Goal: Task Accomplishment & Management: Complete application form

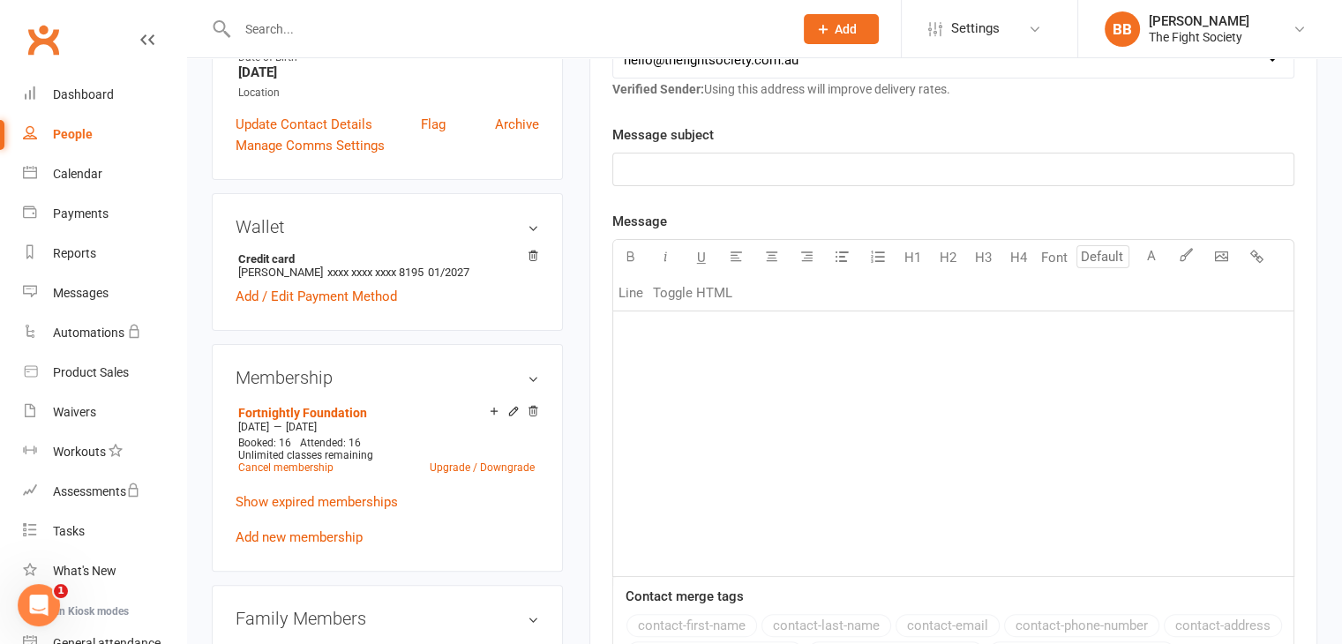
scroll to position [418, 0]
click at [838, 354] on div "﻿" at bounding box center [953, 442] width 680 height 265
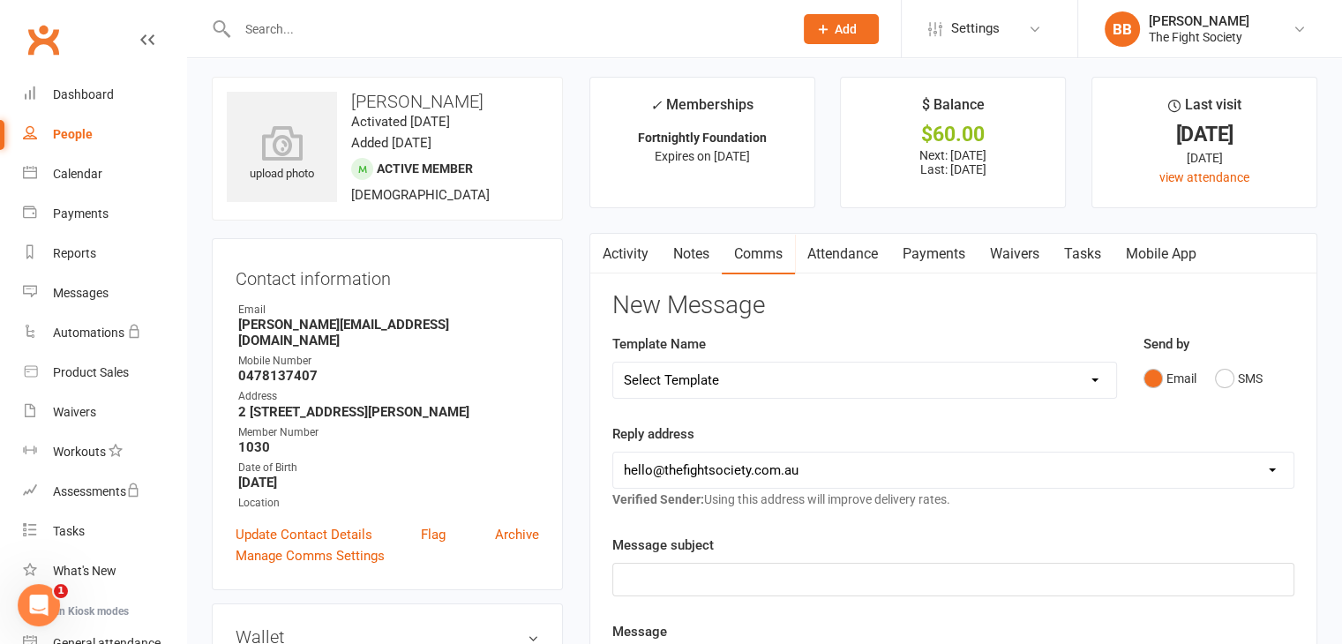
scroll to position [0, 0]
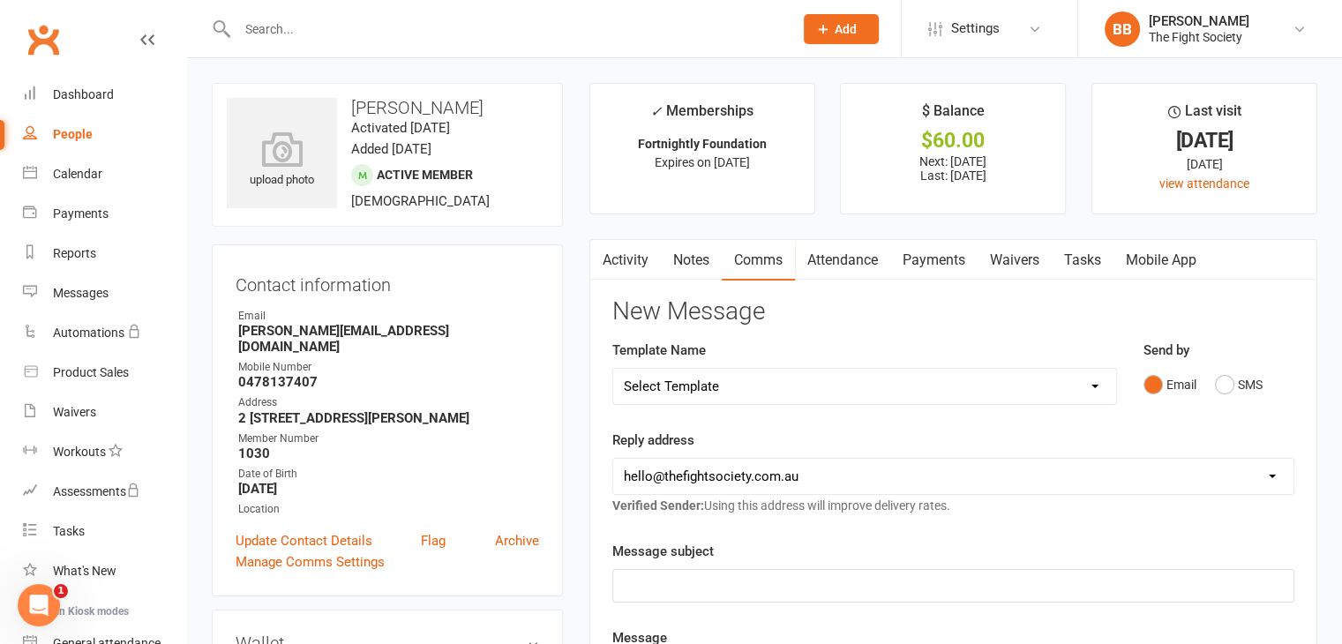
click at [1011, 262] on link "Waivers" at bounding box center [1015, 260] width 74 height 41
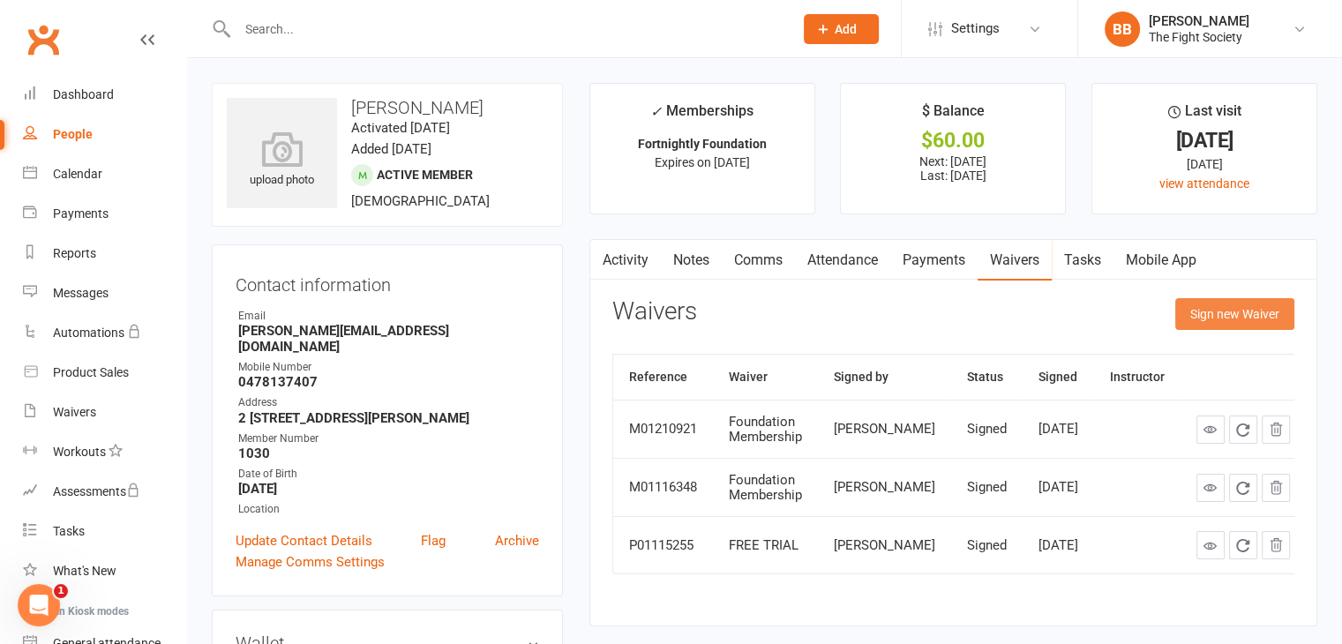
click at [1209, 315] on button "Sign new Waiver" at bounding box center [1234, 314] width 119 height 32
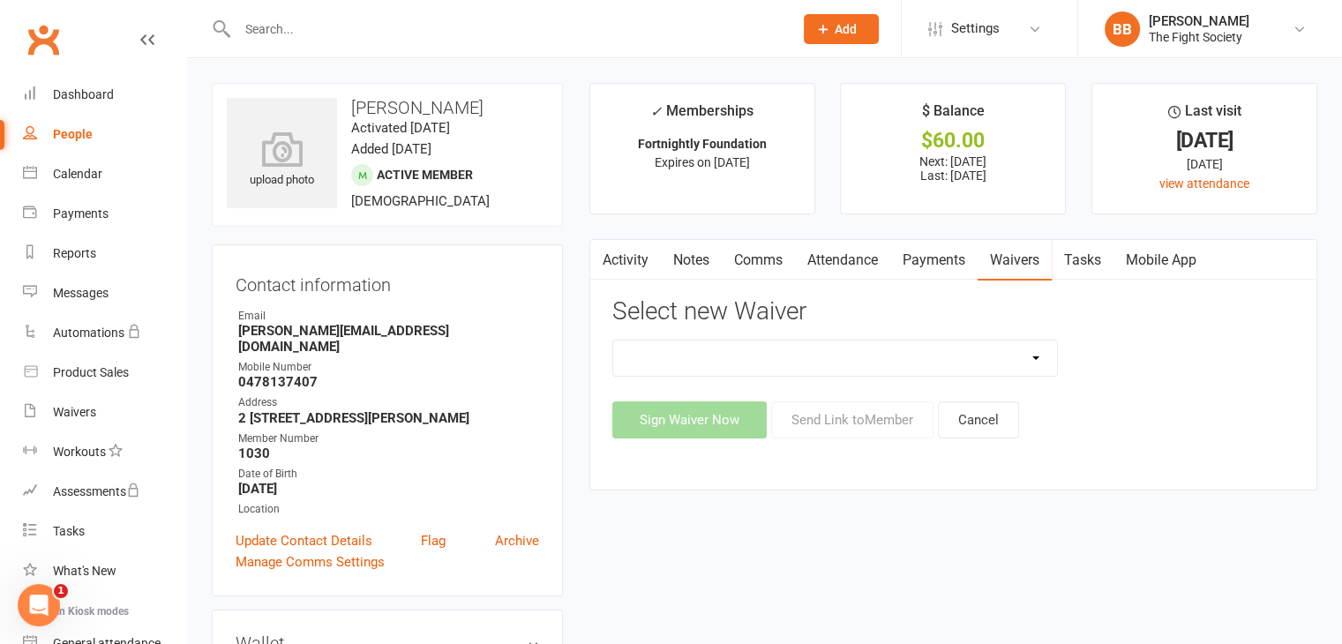
click at [966, 364] on select "6 & 12 Month Memberships Foundation Membership FREE TRIAL No Lock in Membership" at bounding box center [835, 358] width 445 height 35
select select "12412"
click at [613, 341] on select "6 & 12 Month Memberships Foundation Membership FREE TRIAL No Lock in Membership" at bounding box center [835, 358] width 445 height 35
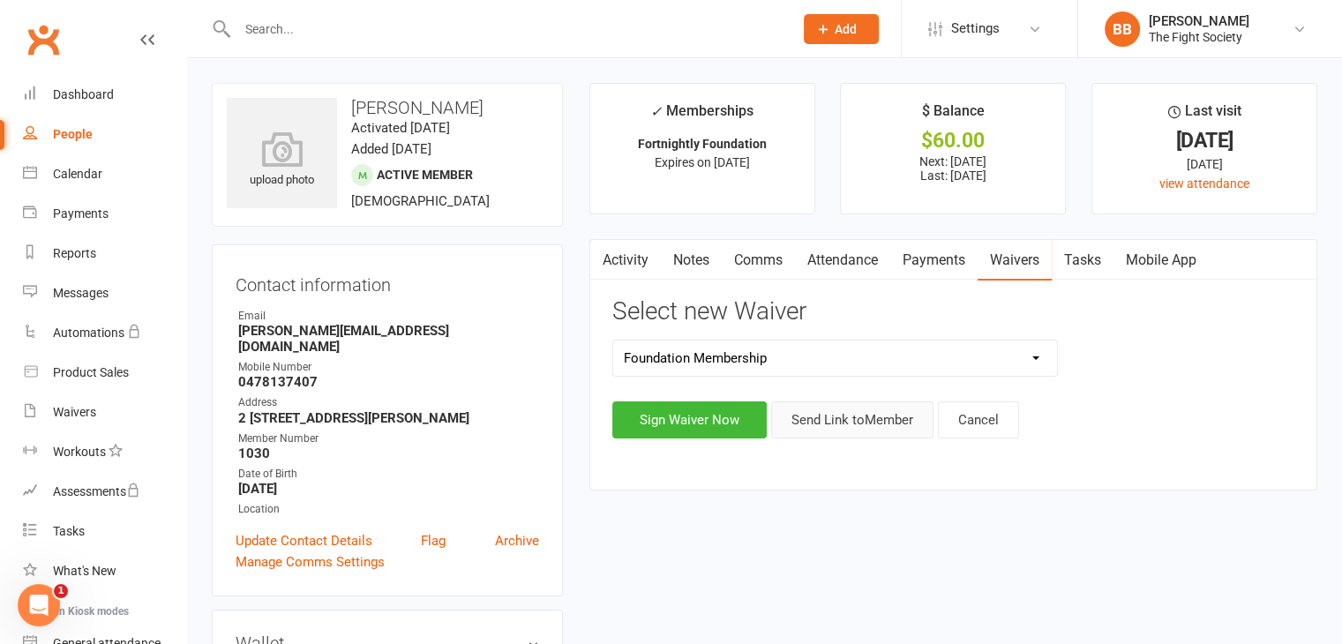
click at [840, 422] on button "Send Link to Member" at bounding box center [852, 419] width 162 height 37
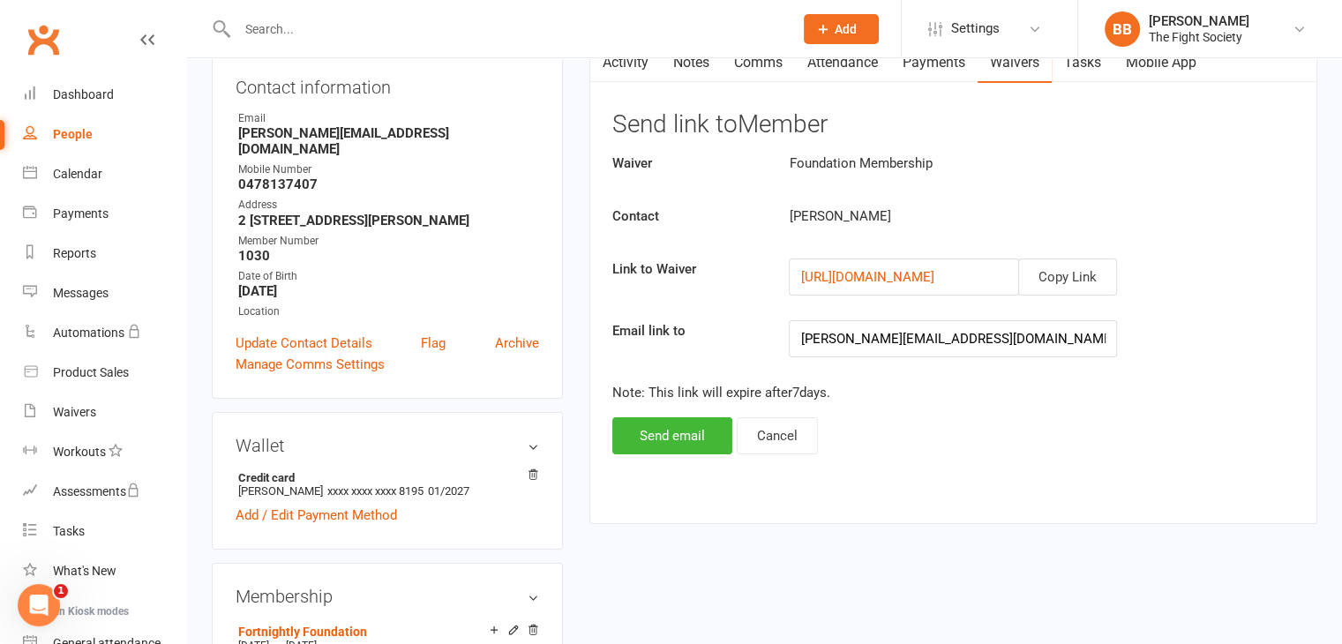
scroll to position [205, 0]
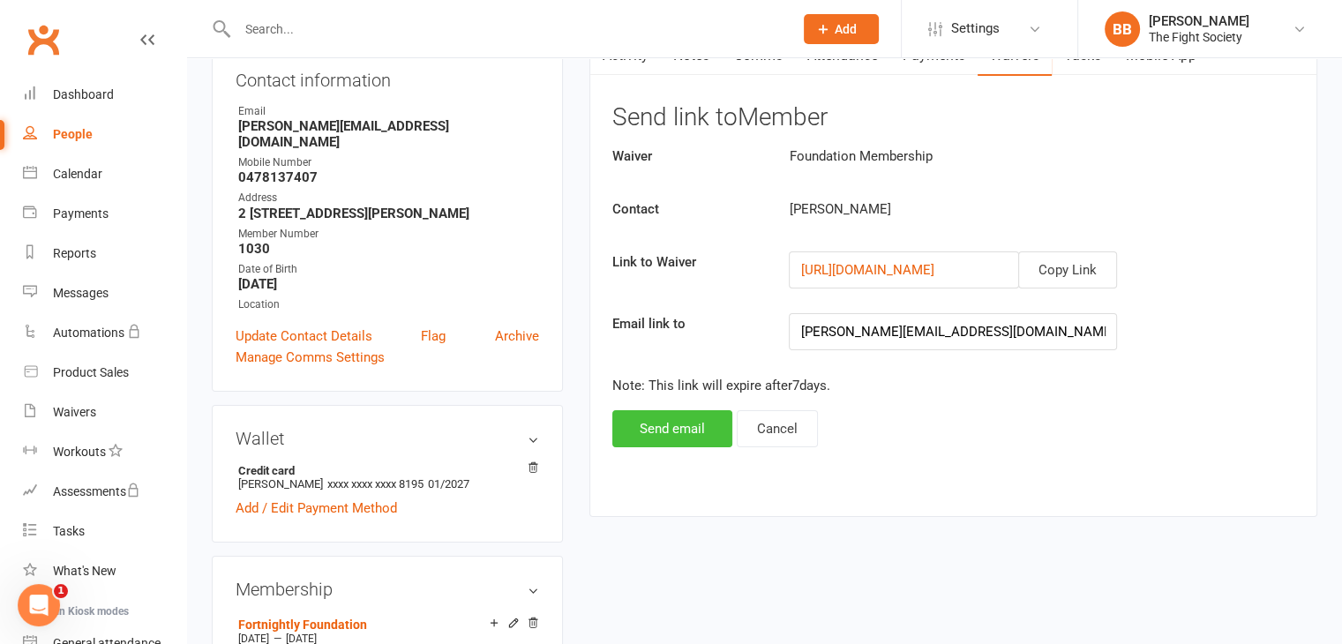
click at [691, 439] on button "Send email" at bounding box center [672, 428] width 120 height 37
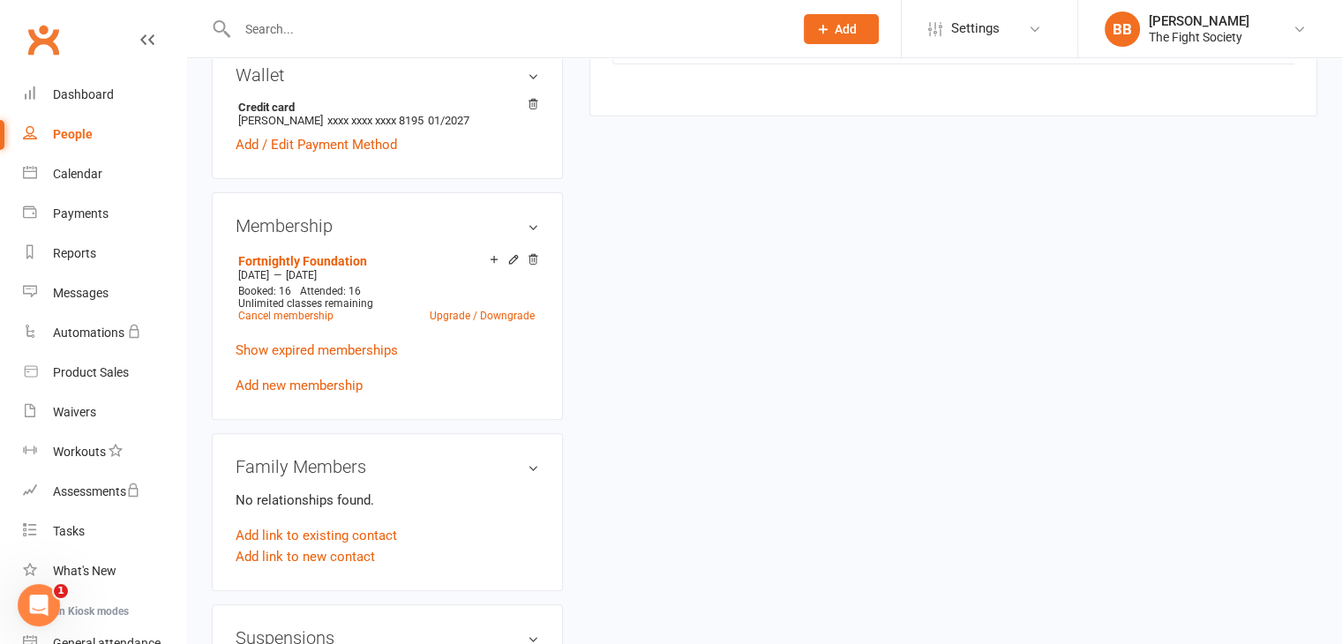
scroll to position [570, 0]
click at [304, 376] on link "Add new membership" at bounding box center [299, 384] width 127 height 16
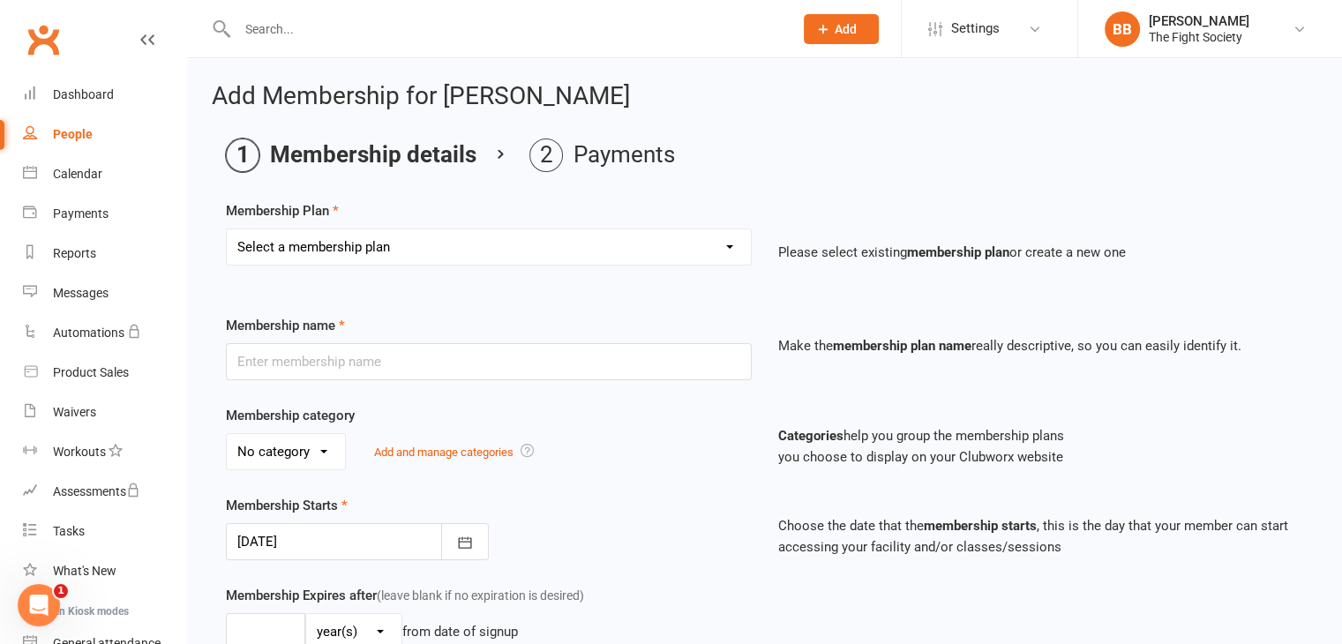
click at [586, 279] on div "Select a membership plan Create new Membership Plan Free Trial Weekly Foundatio…" at bounding box center [489, 260] width 552 height 62
click at [582, 259] on select "Select a membership plan Create new Membership Plan Free Trial Weekly Foundatio…" at bounding box center [489, 246] width 524 height 35
click at [728, 146] on ol "Membership details Payments" at bounding box center [764, 156] width 1077 height 34
click at [249, 31] on input "text" at bounding box center [506, 29] width 549 height 25
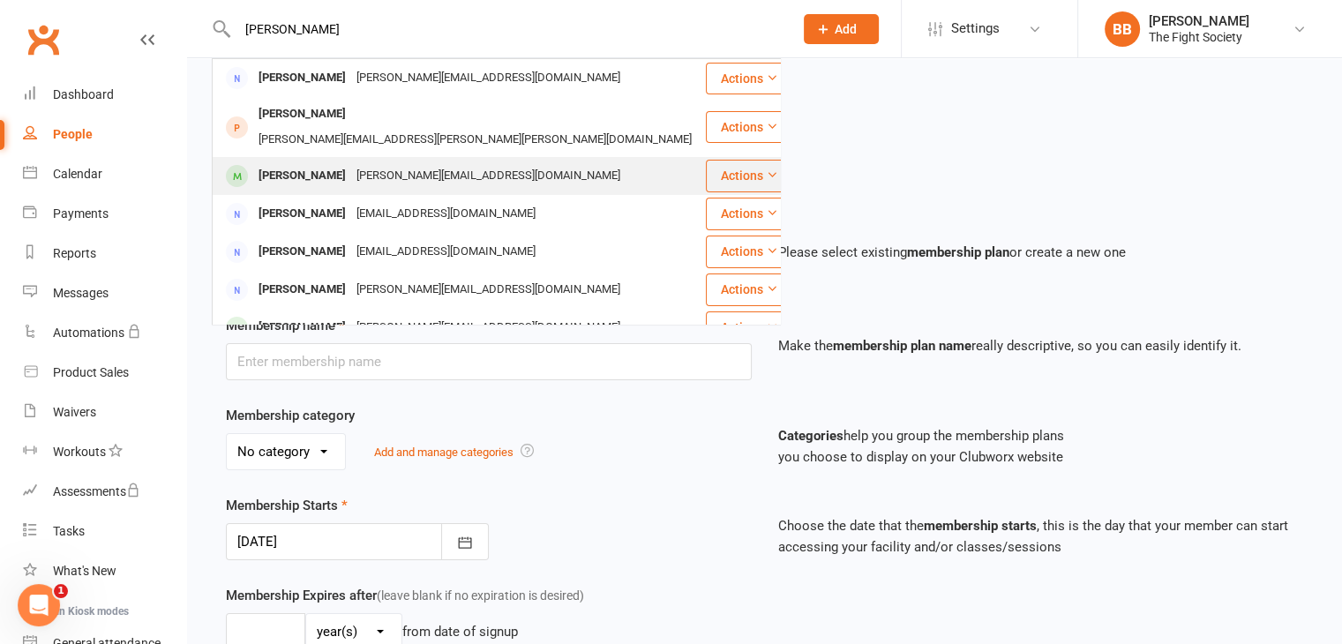
type input "[PERSON_NAME]"
click at [311, 163] on div "[PERSON_NAME]" at bounding box center [302, 176] width 98 height 26
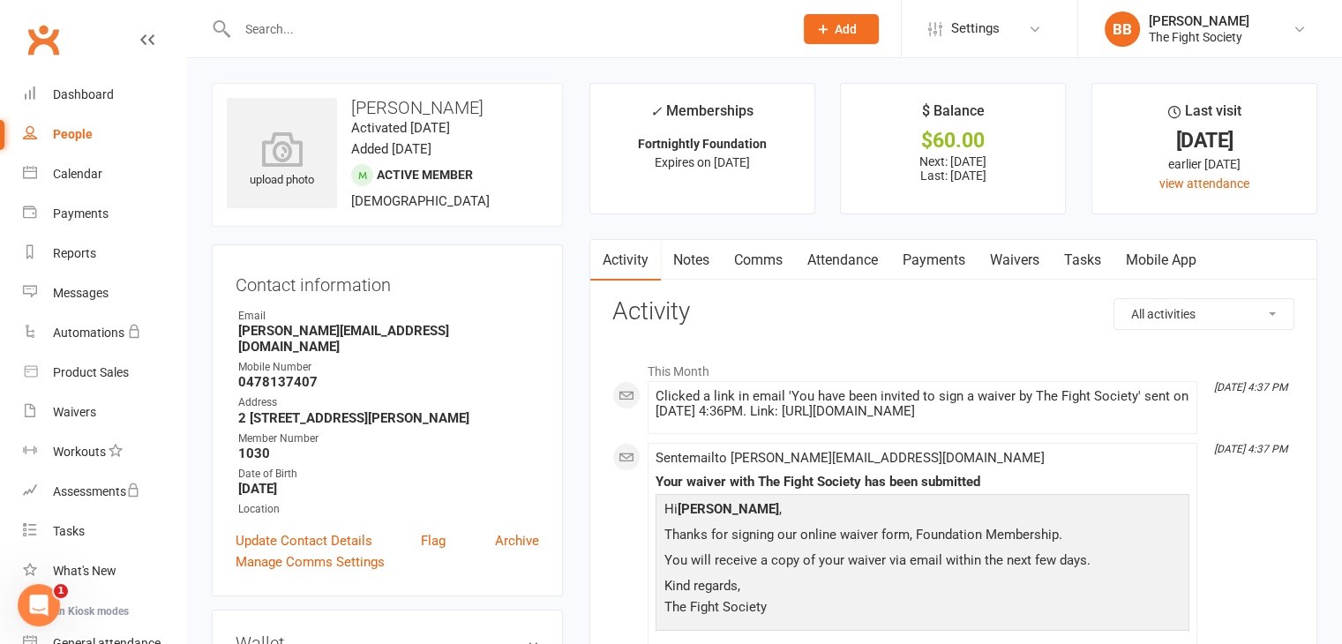
click at [924, 268] on link "Payments" at bounding box center [933, 260] width 87 height 41
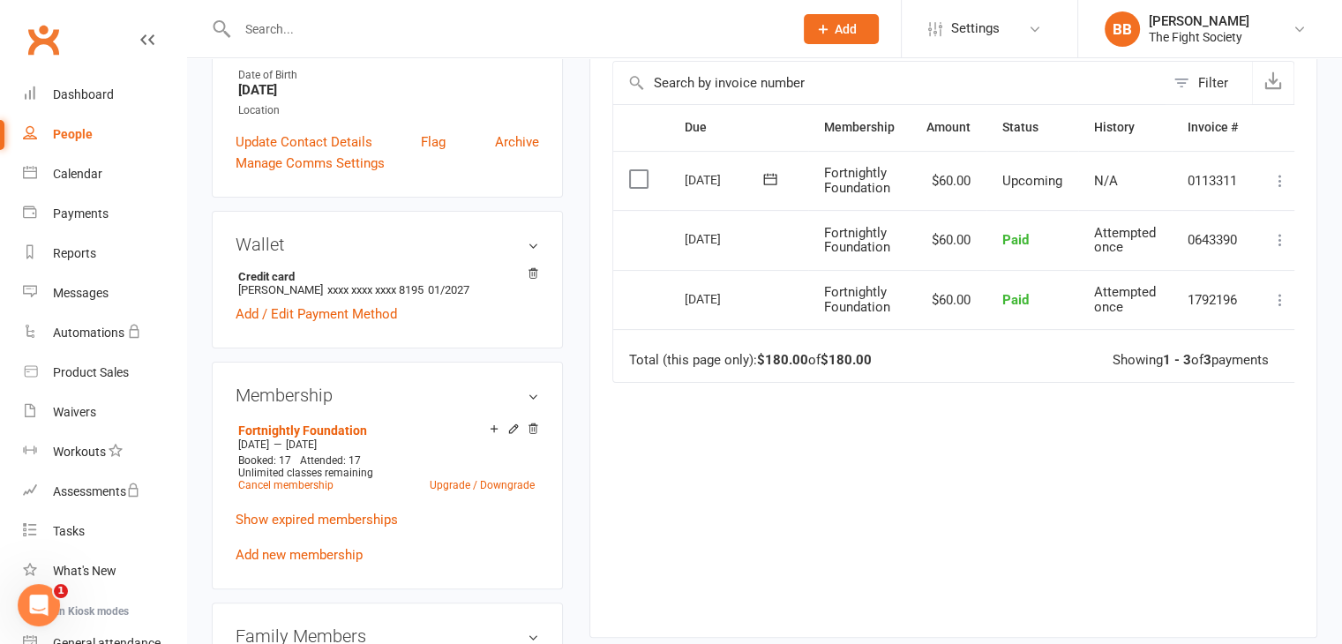
scroll to position [401, 0]
click at [318, 545] on link "Add new membership" at bounding box center [299, 553] width 127 height 16
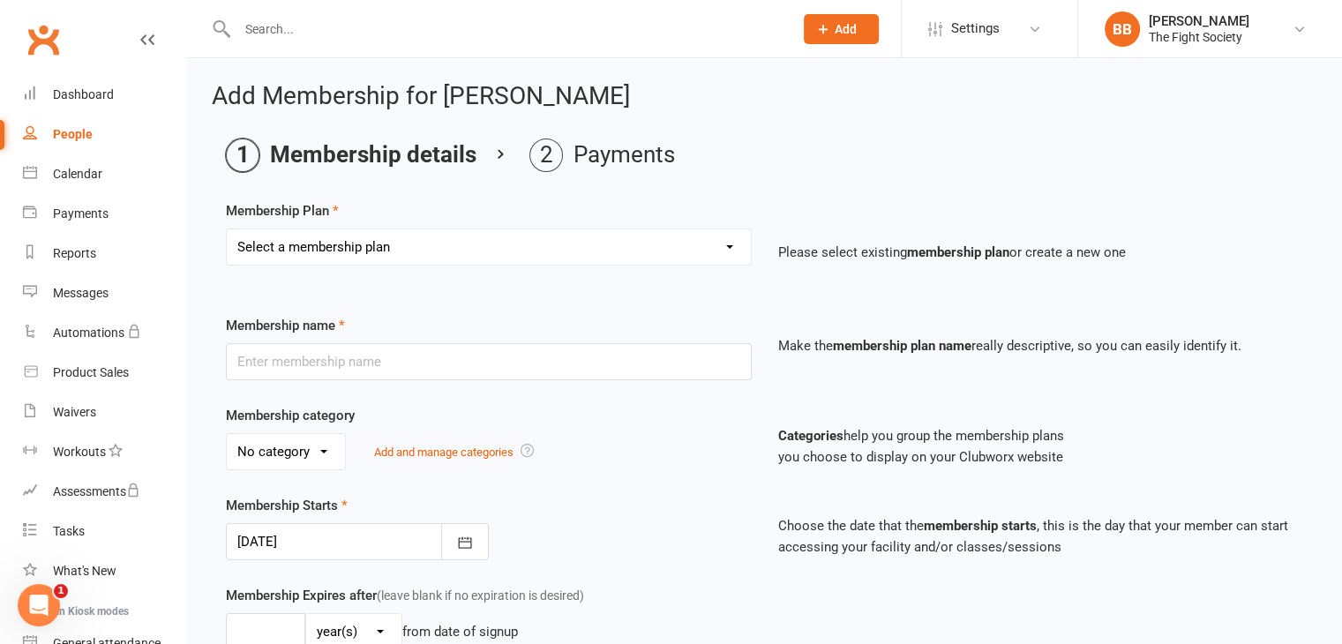
click at [514, 245] on select "Select a membership plan Create new Membership Plan Free Trial Weekly Foundatio…" at bounding box center [489, 246] width 524 height 35
select select "2"
click at [227, 229] on select "Select a membership plan Create new Membership Plan Free Trial Weekly Foundatio…" at bounding box center [489, 246] width 524 height 35
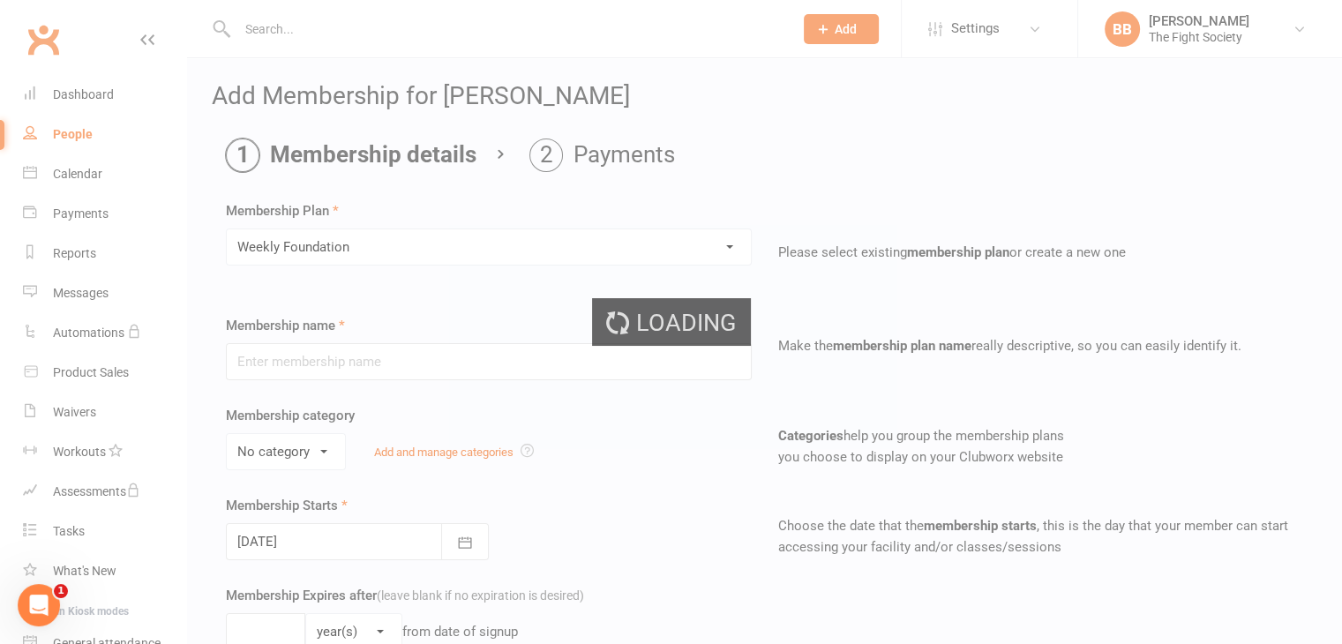
type input "Weekly Foundation"
select select "1"
type input "26"
select select "1"
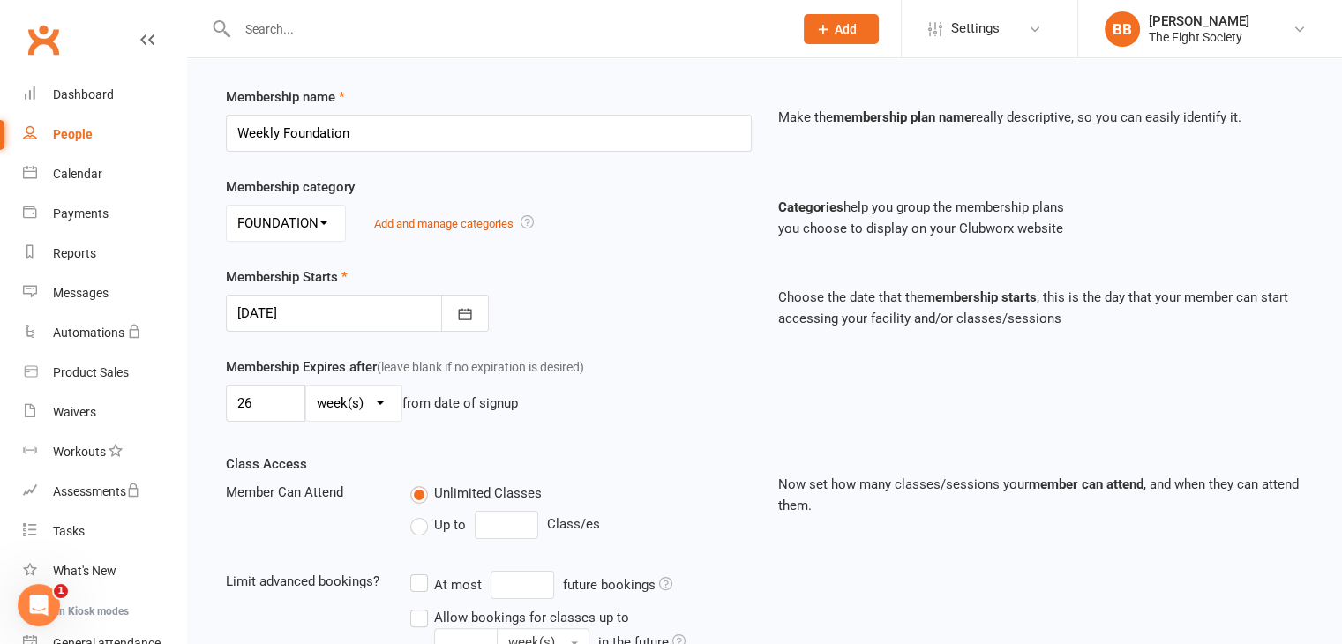
scroll to position [229, 0]
click at [469, 312] on icon "button" at bounding box center [465, 313] width 18 height 18
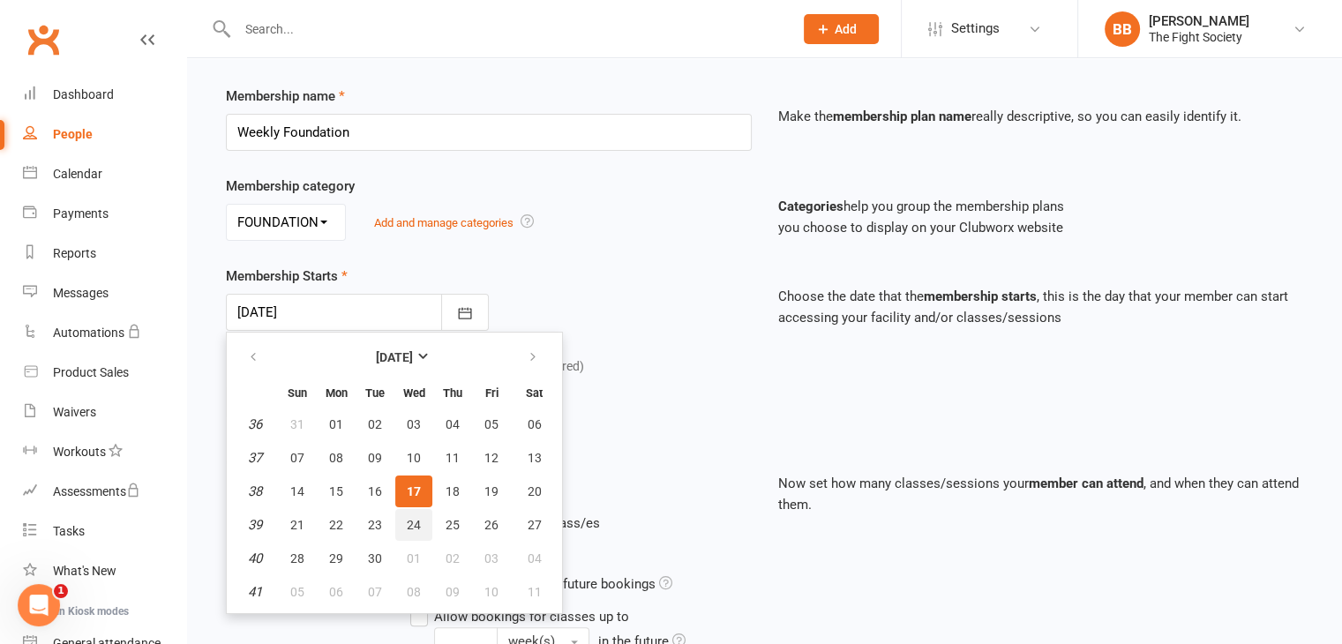
click at [409, 527] on span "24" at bounding box center [414, 525] width 14 height 14
type input "[DATE]"
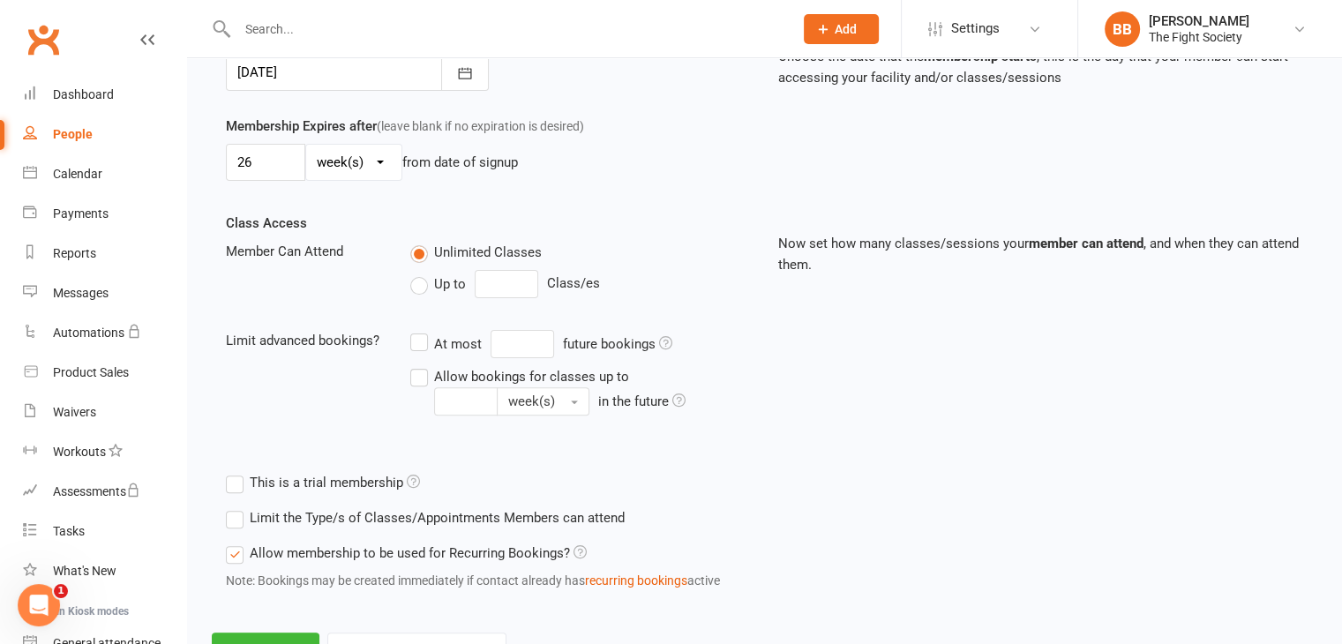
scroll to position [543, 0]
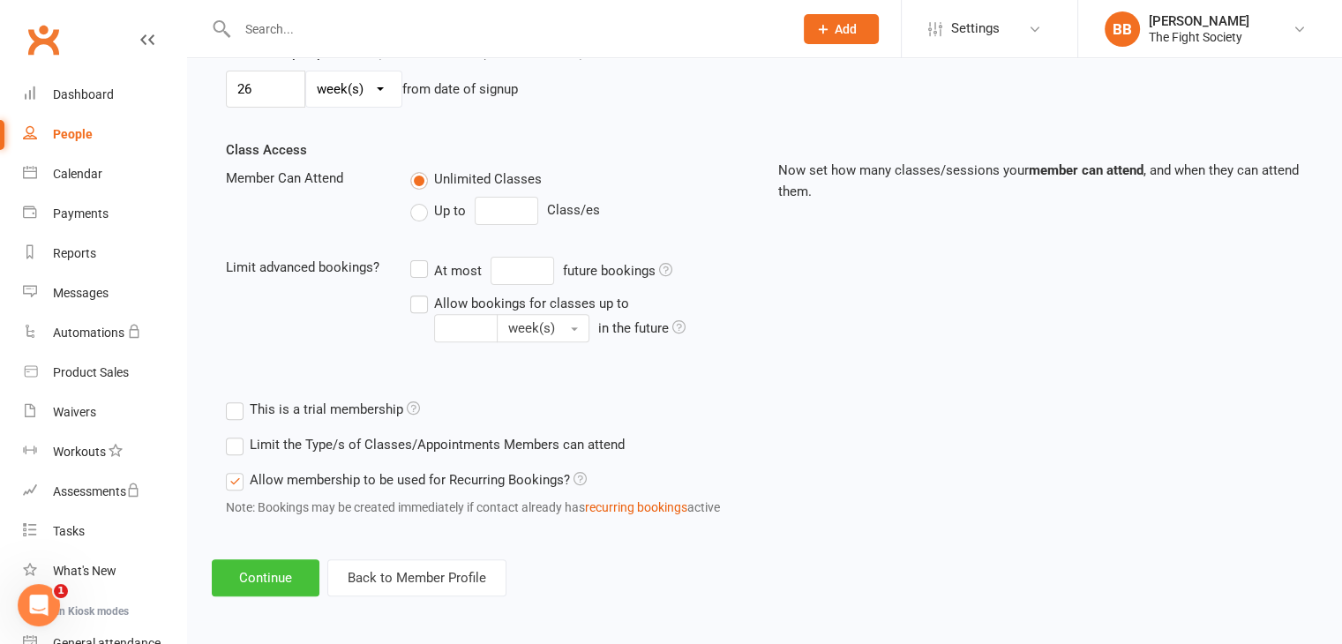
click at [286, 582] on button "Continue" at bounding box center [266, 577] width 108 height 37
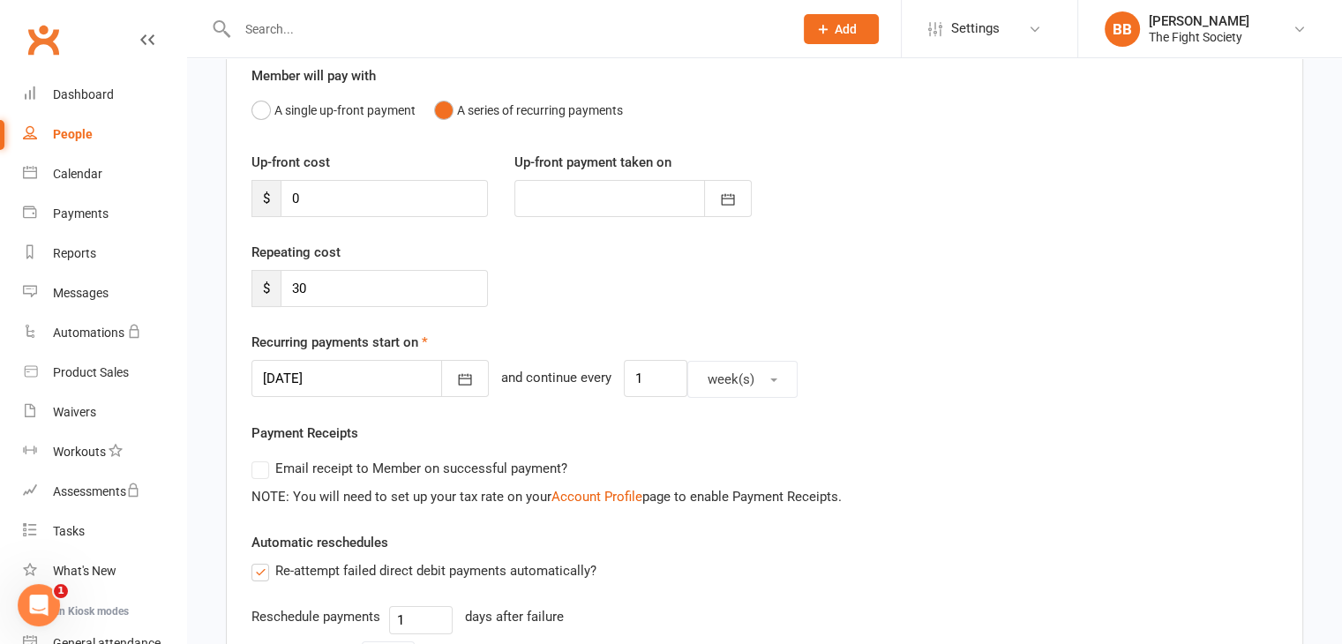
scroll to position [159, 0]
click at [456, 384] on icon "button" at bounding box center [465, 380] width 18 height 18
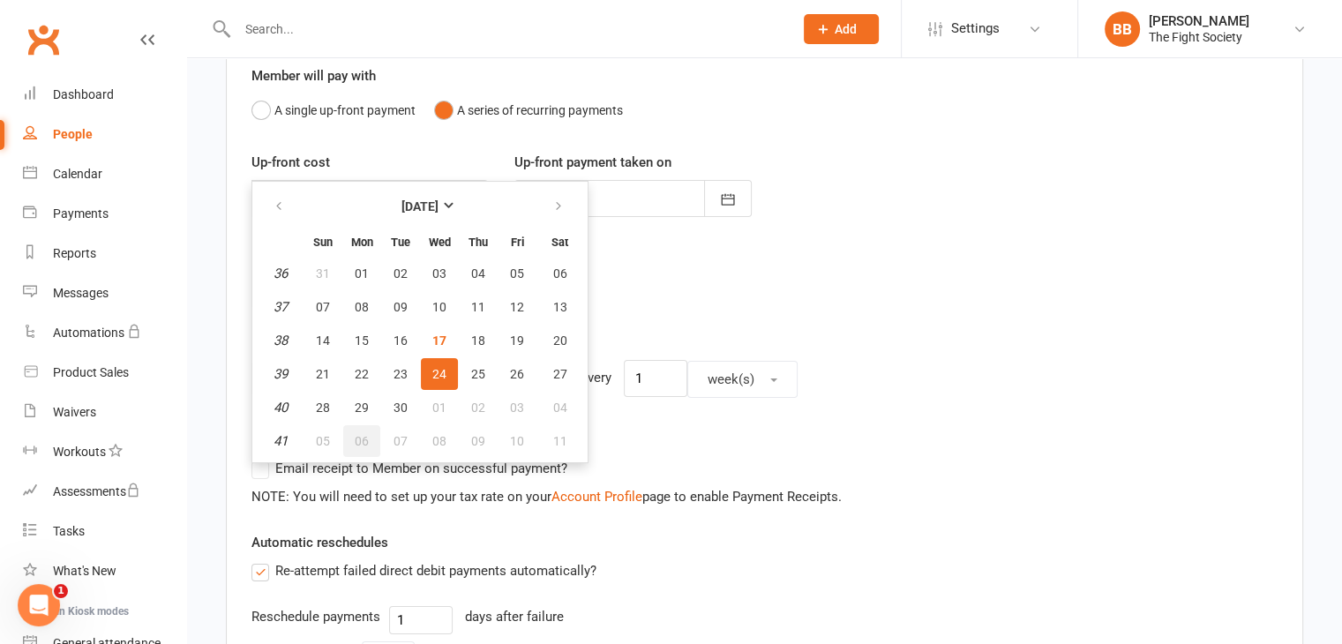
click at [355, 439] on span "06" at bounding box center [362, 441] width 14 height 14
type input "[DATE]"
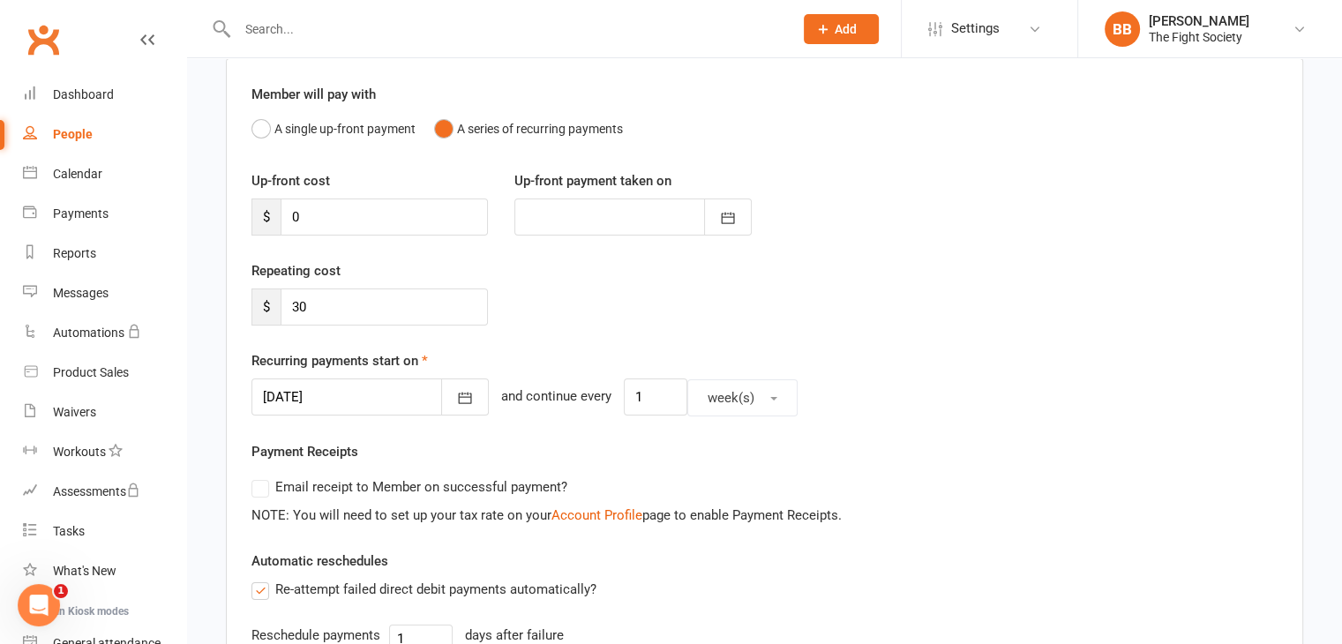
scroll to position [85, 0]
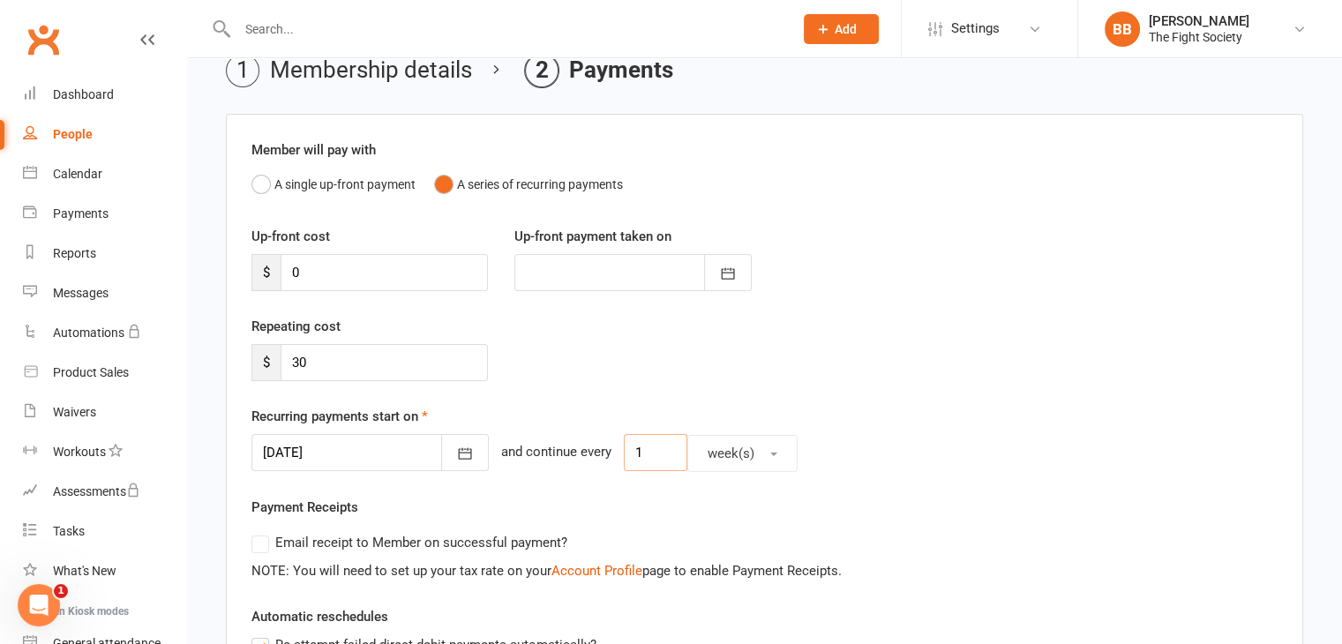
click at [649, 450] on input "1" at bounding box center [656, 452] width 64 height 37
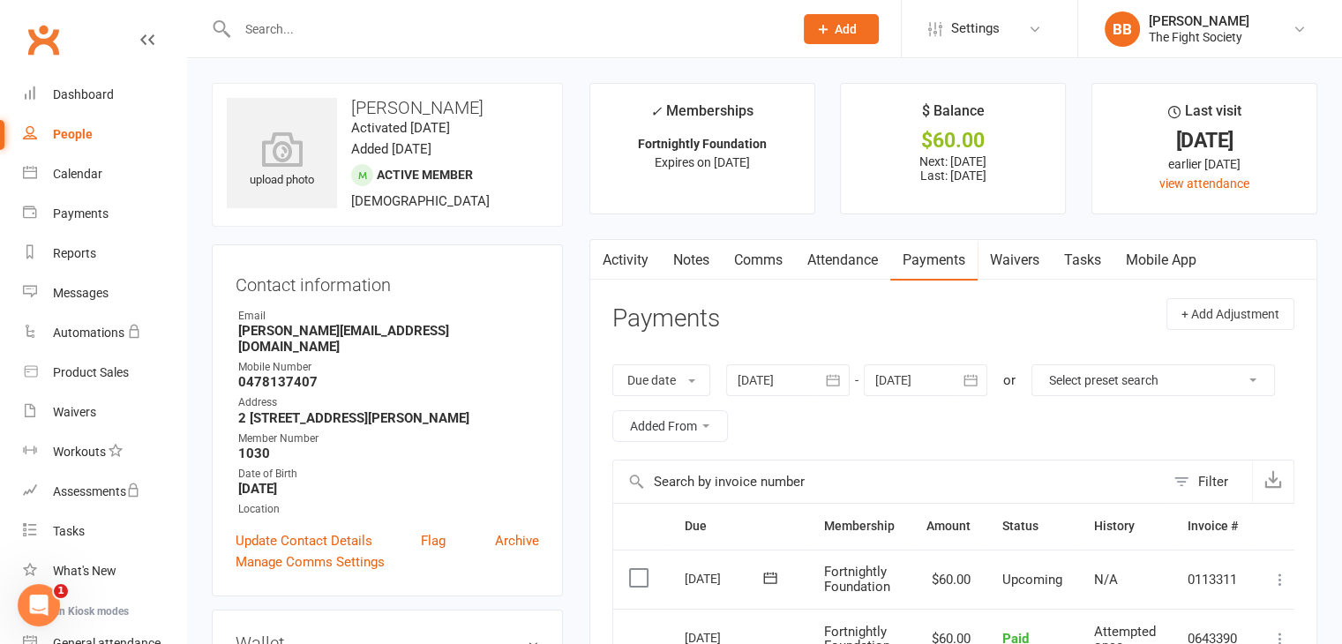
click at [937, 267] on link "Payments" at bounding box center [933, 260] width 87 height 41
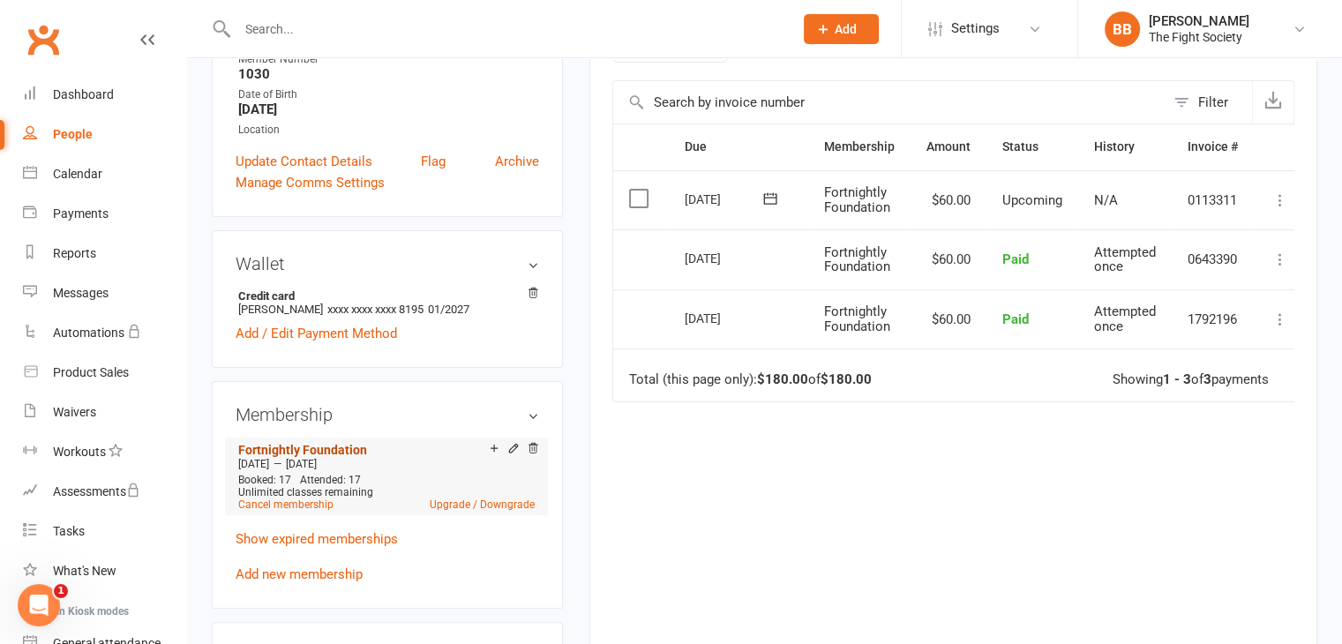
scroll to position [380, 0]
click at [317, 566] on link "Add new membership" at bounding box center [299, 574] width 127 height 16
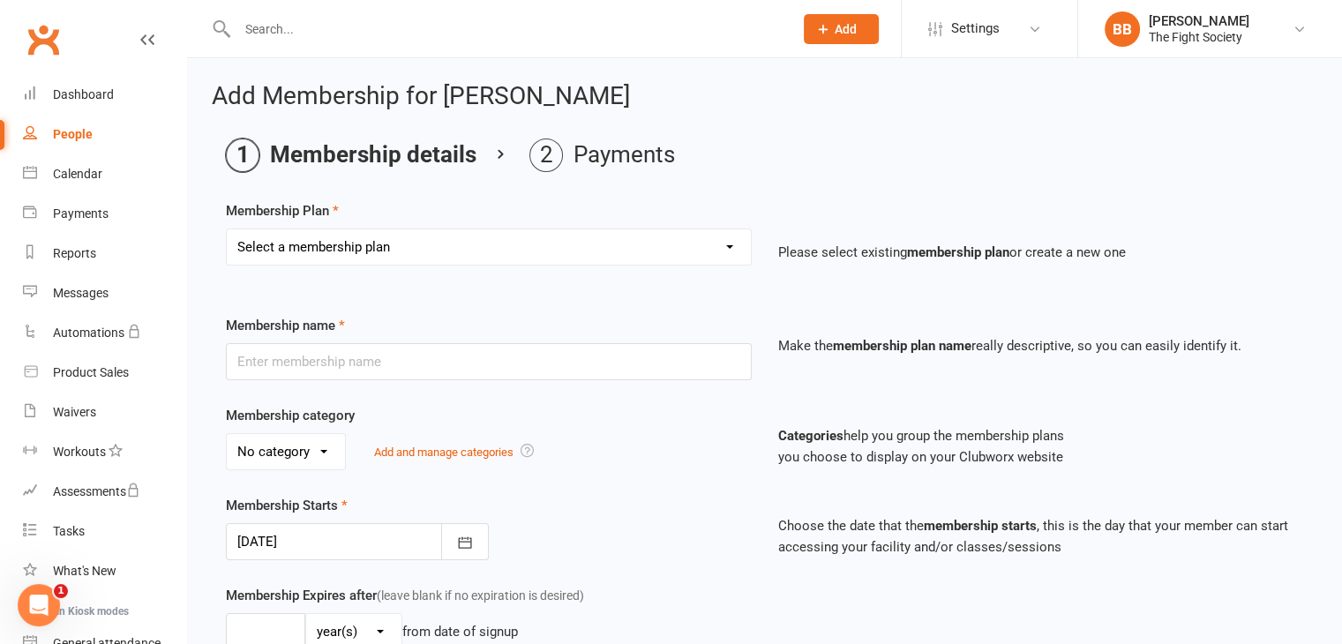
click at [558, 250] on select "Select a membership plan Create new Membership Plan Free Trial Weekly Foundatio…" at bounding box center [489, 246] width 524 height 35
select select "18"
click at [227, 229] on select "Select a membership plan Create new Membership Plan Free Trial Weekly Foundatio…" at bounding box center [489, 246] width 524 height 35
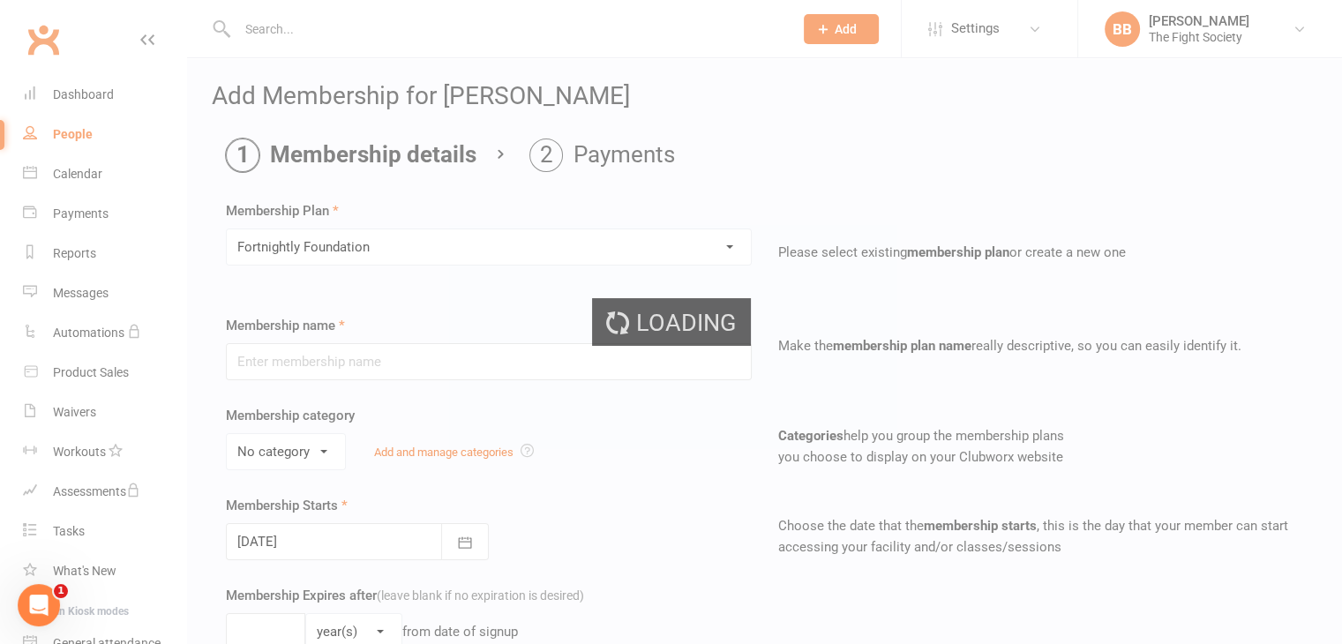
type input "Fortnightly Foundation"
select select "1"
type input "6"
select select "2"
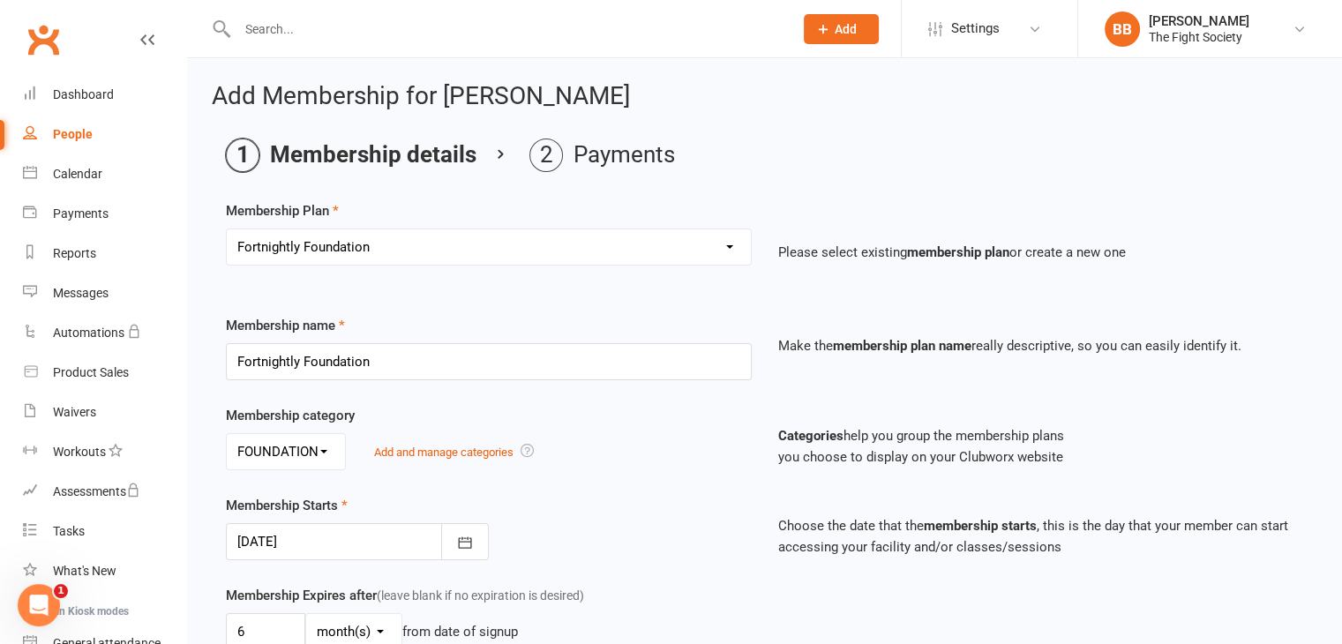
click at [341, 546] on div at bounding box center [357, 541] width 263 height 37
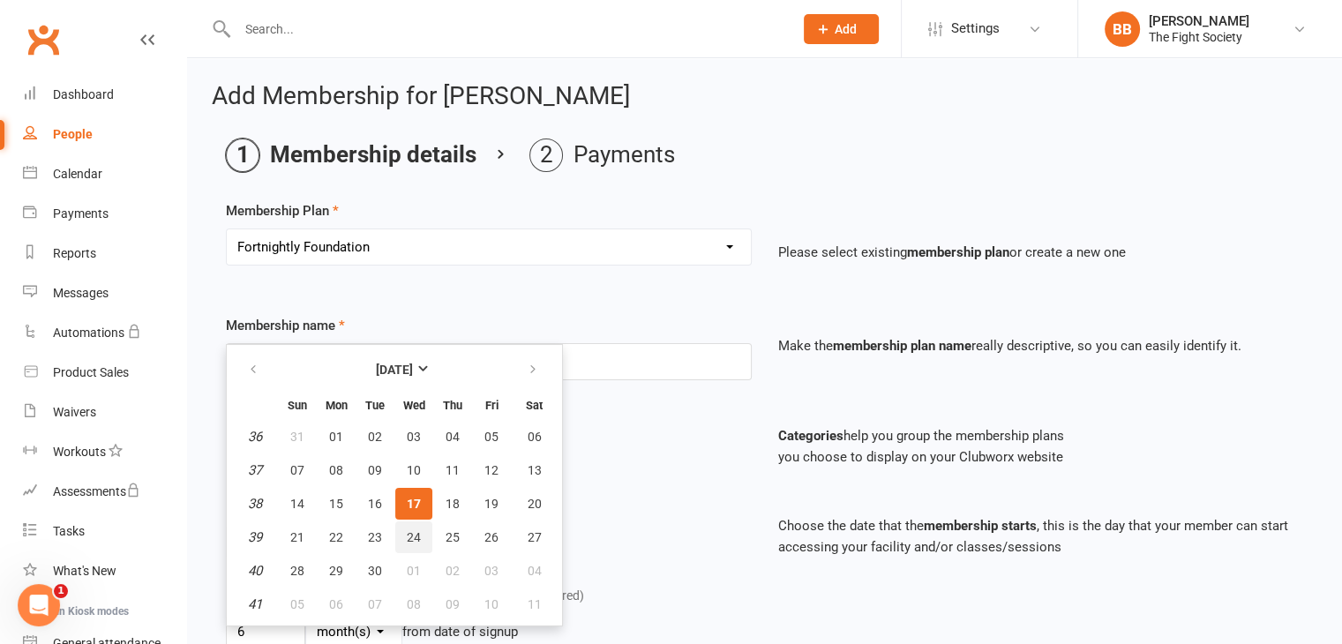
click at [407, 530] on span "24" at bounding box center [414, 537] width 14 height 14
type input "[DATE]"
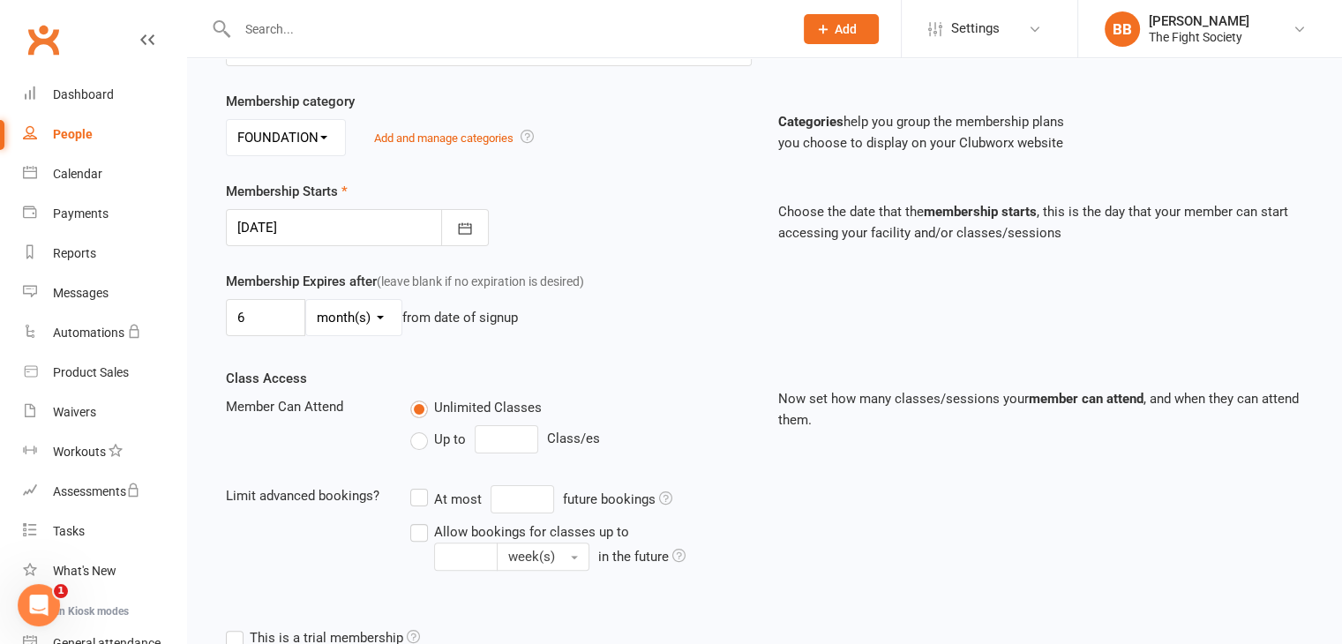
scroll to position [543, 0]
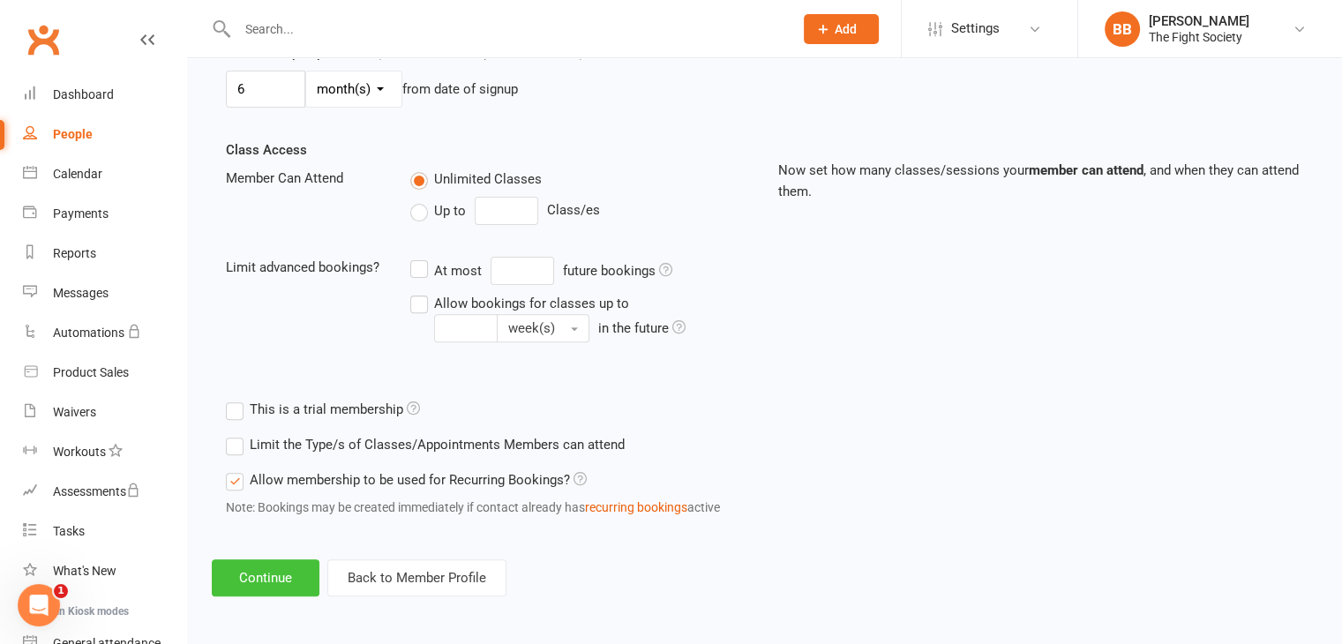
click at [279, 574] on button "Continue" at bounding box center [266, 577] width 108 height 37
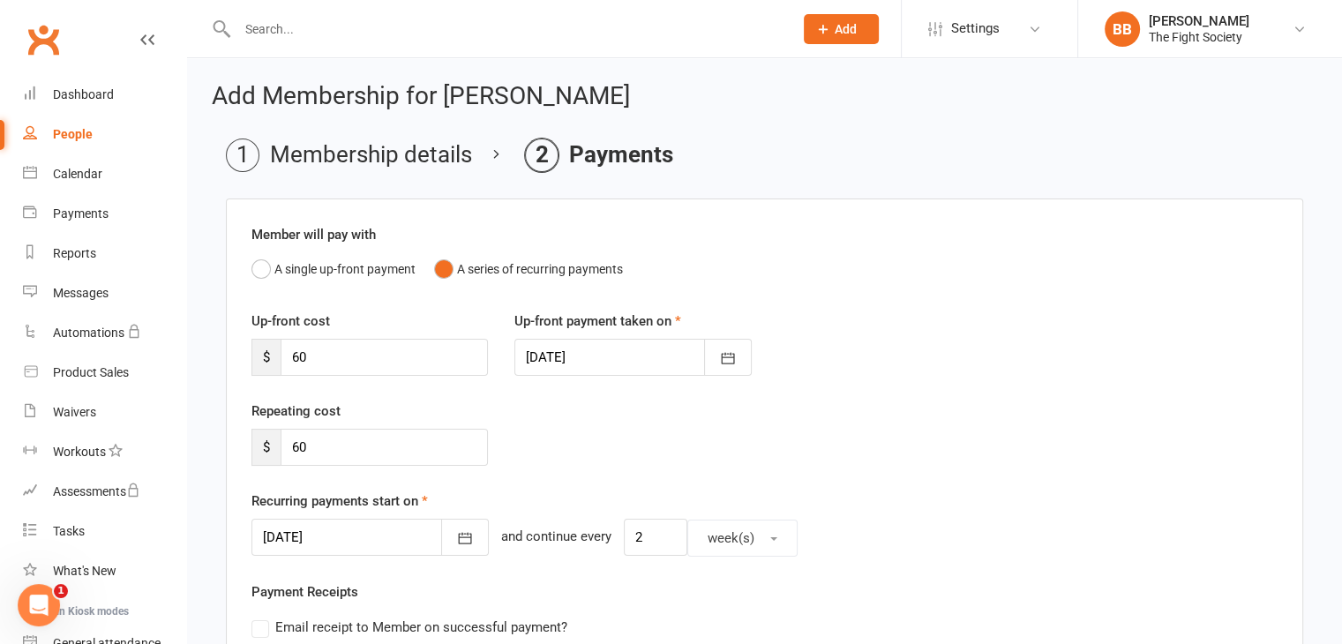
click at [616, 350] on div at bounding box center [632, 357] width 236 height 37
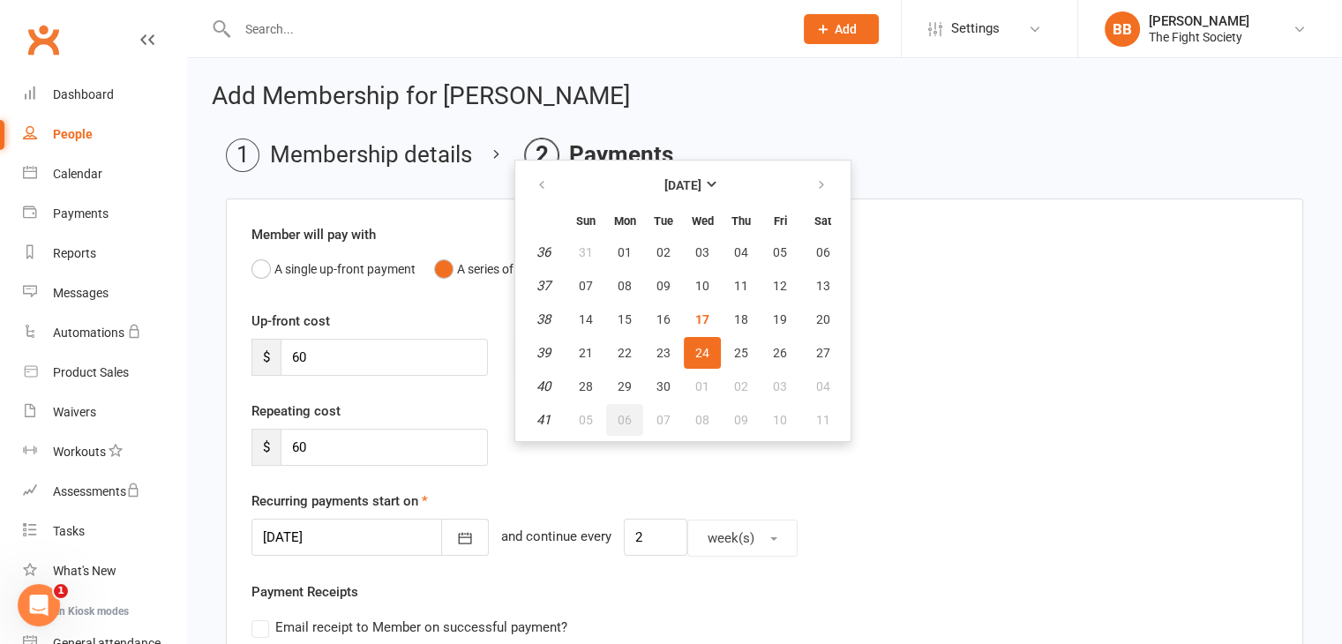
click at [628, 414] on span "06" at bounding box center [625, 420] width 14 height 14
type input "[DATE]"
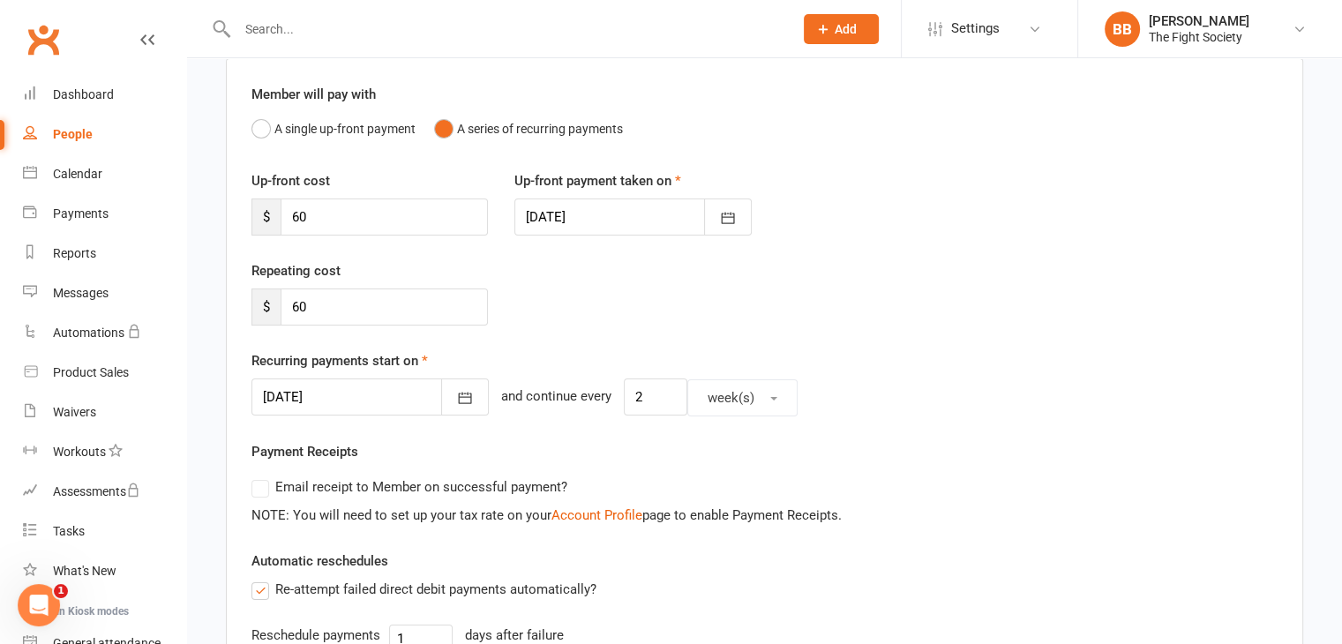
scroll to position [141, 0]
click at [456, 394] on icon "button" at bounding box center [465, 397] width 18 height 18
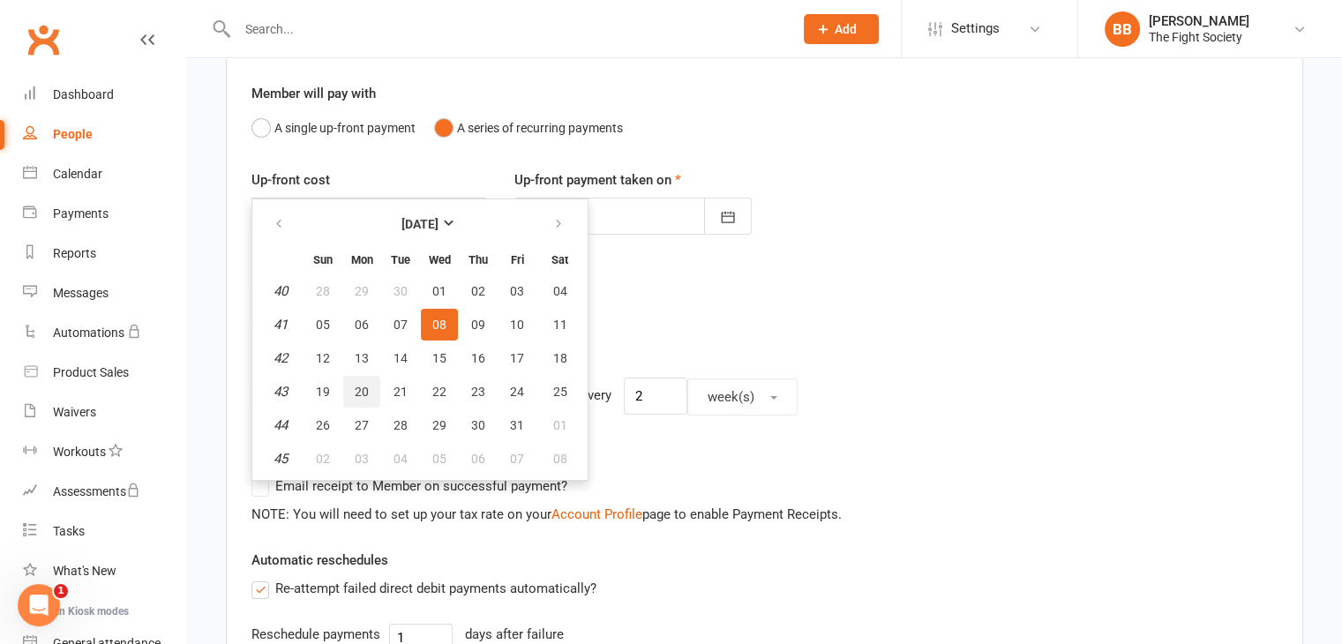
click at [359, 385] on span "20" at bounding box center [362, 392] width 14 height 14
type input "[DATE]"
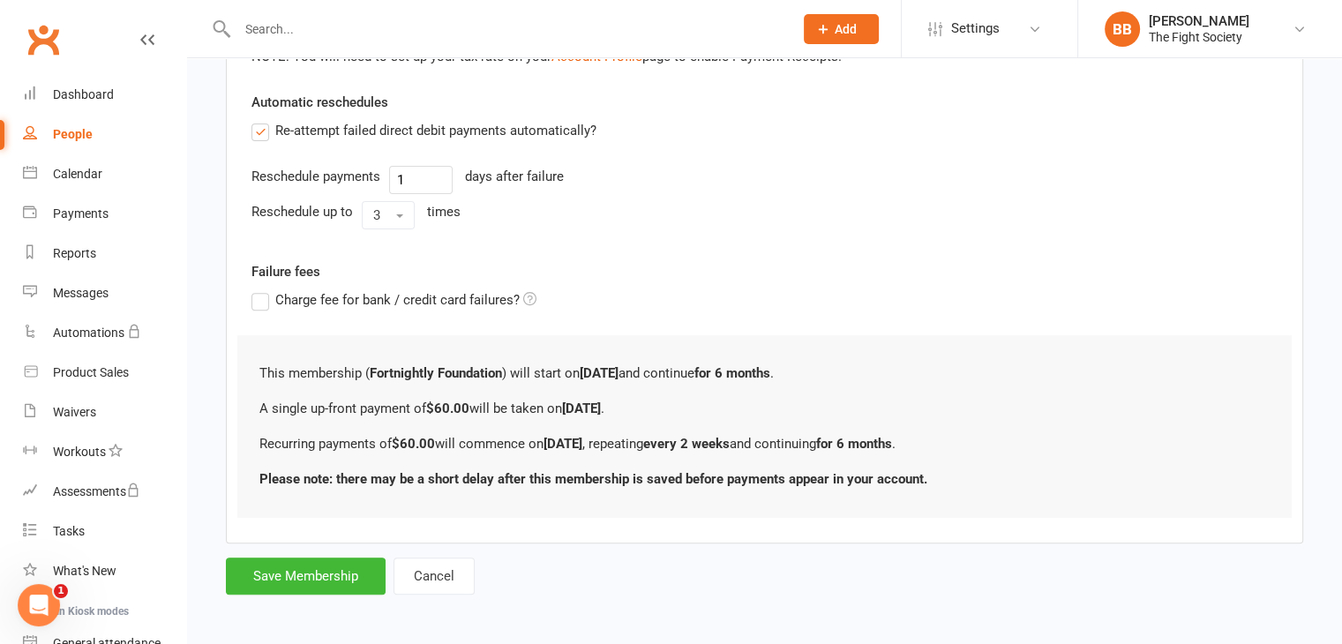
scroll to position [601, 0]
click at [318, 572] on button "Save Membership" at bounding box center [306, 574] width 160 height 37
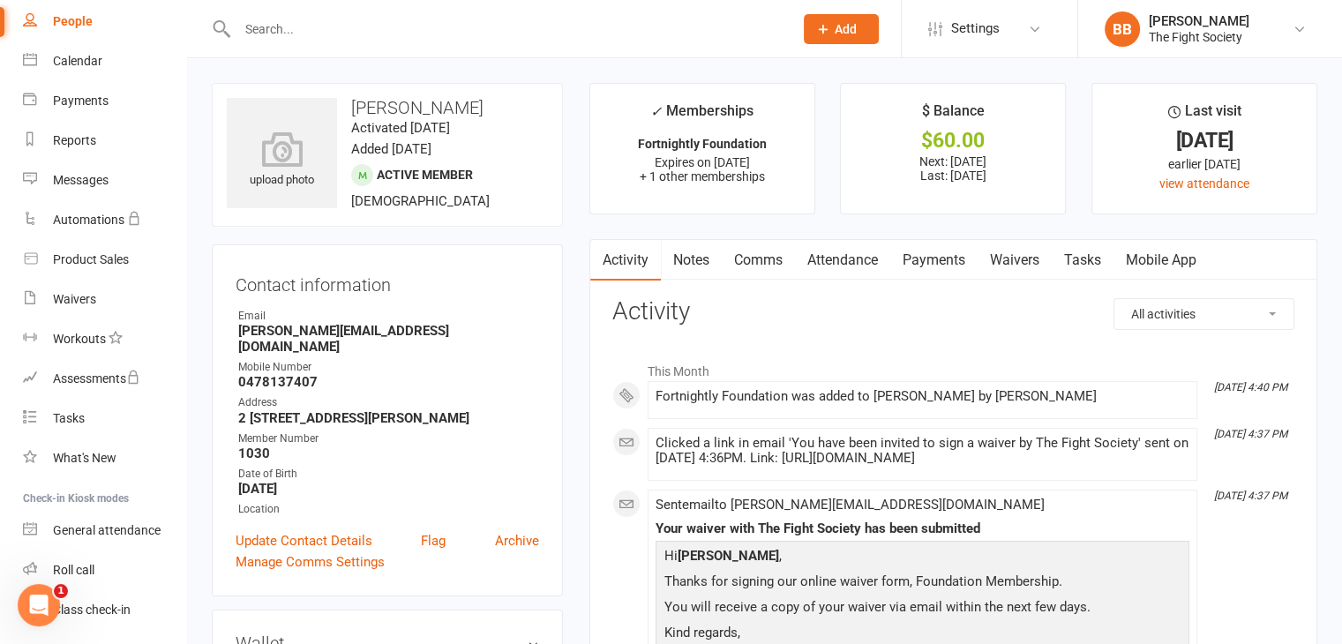
click at [912, 252] on link "Payments" at bounding box center [933, 260] width 87 height 41
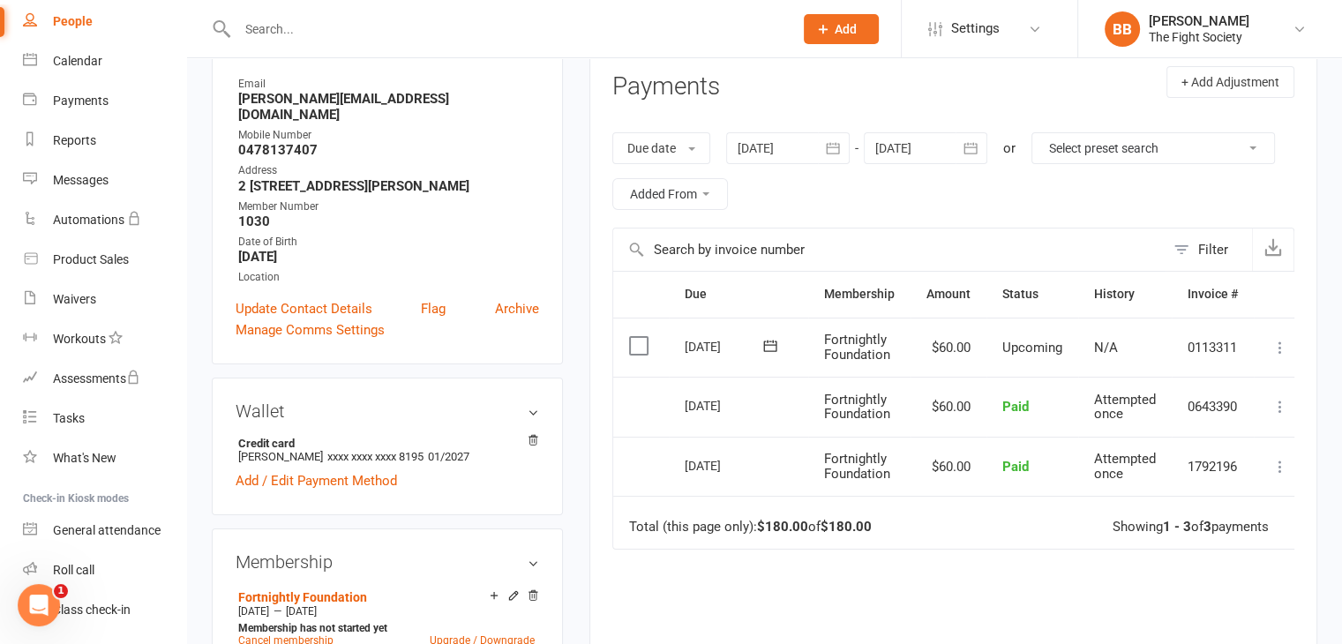
scroll to position [233, 0]
click at [970, 159] on button "button" at bounding box center [972, 147] width 32 height 32
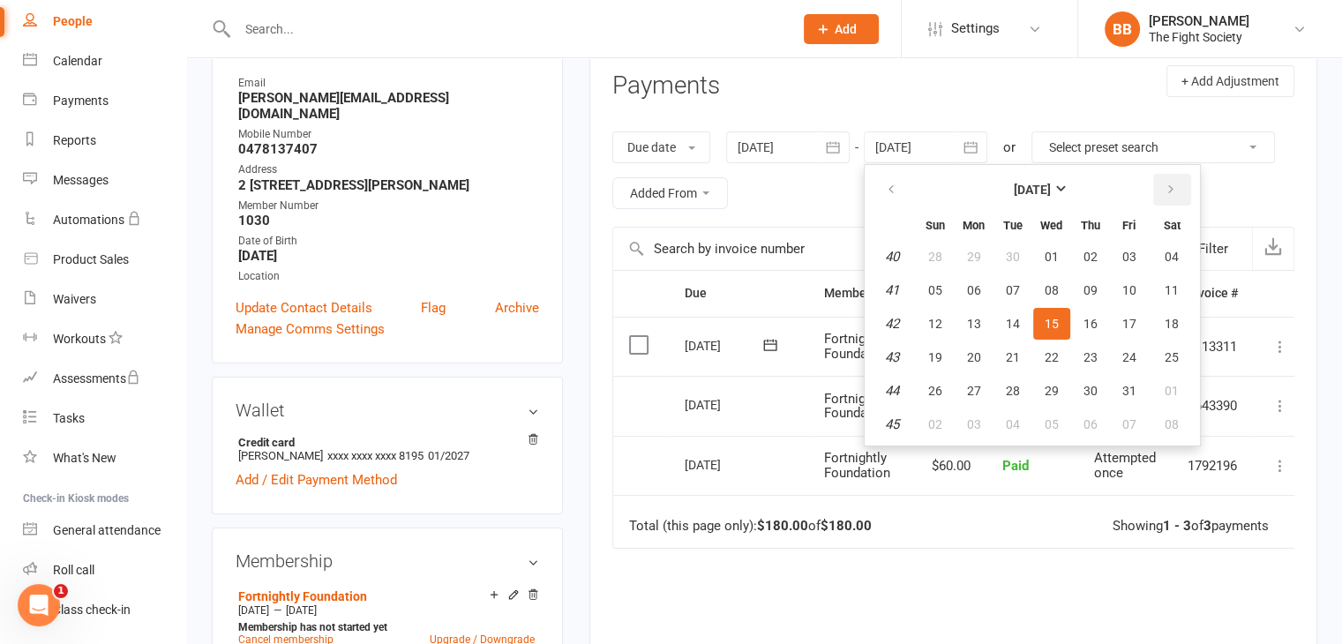
click at [1173, 188] on icon "button" at bounding box center [1171, 190] width 12 height 14
click at [1066, 381] on button "31" at bounding box center [1051, 391] width 37 height 32
type input "[DATE]"
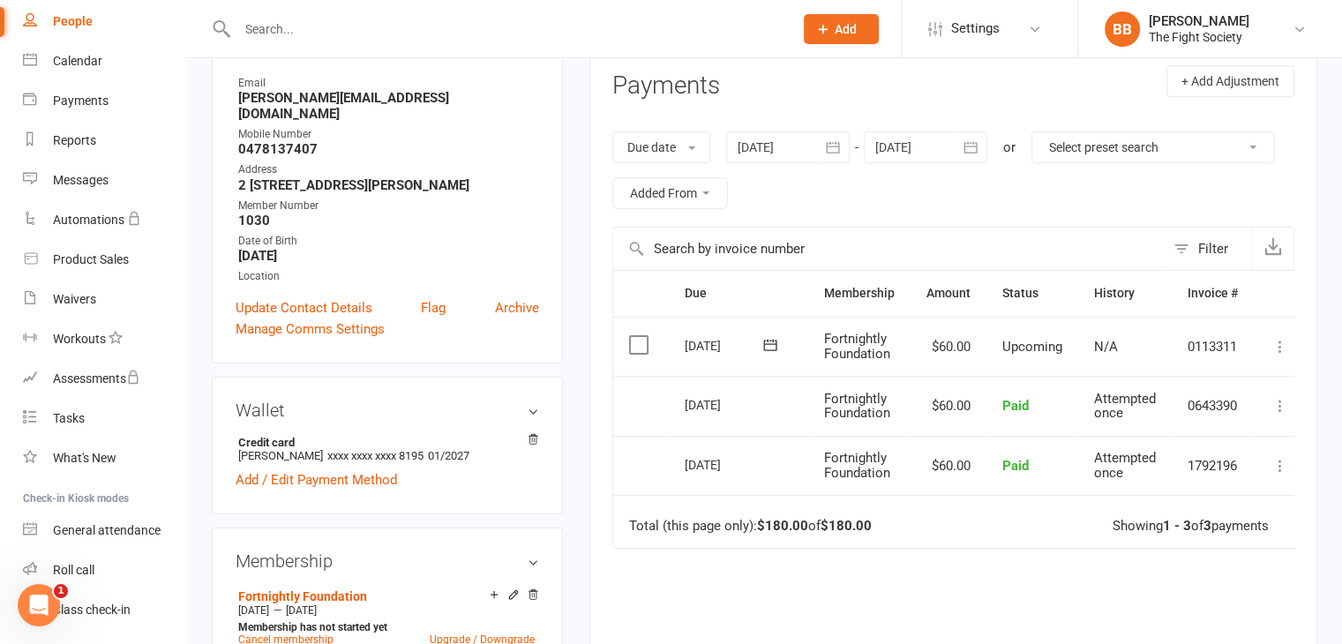
click at [1276, 342] on icon at bounding box center [1280, 347] width 18 height 18
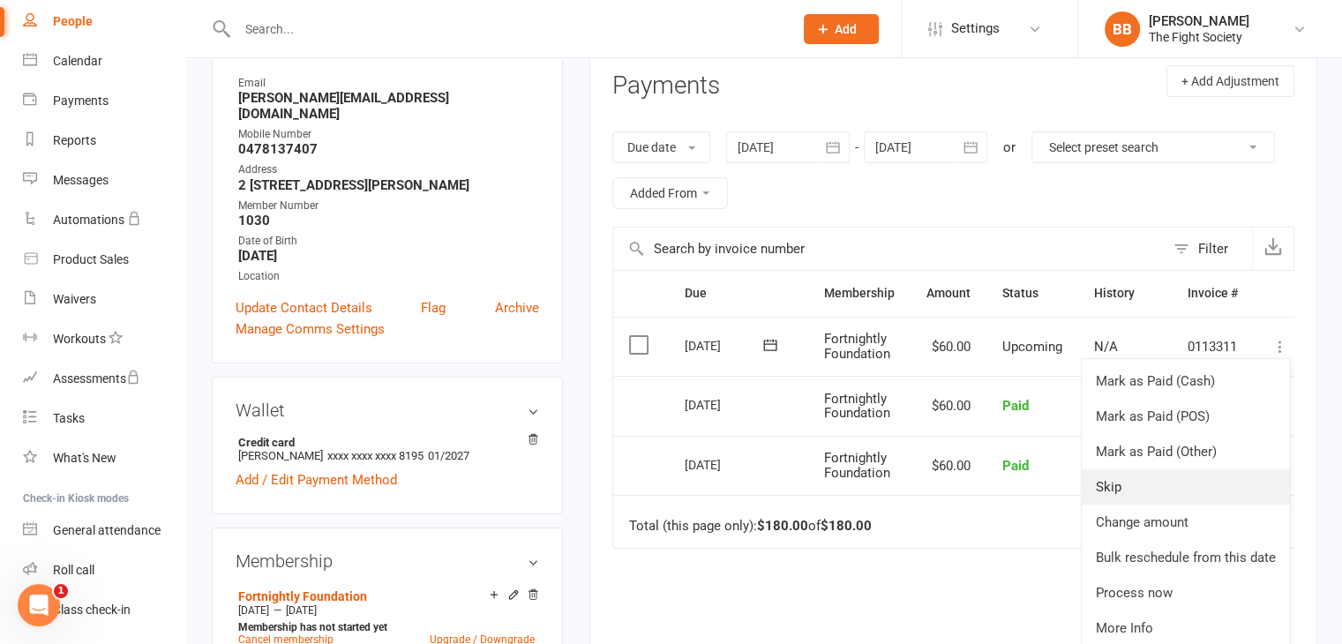
click at [1150, 481] on link "Skip" at bounding box center [1186, 486] width 208 height 35
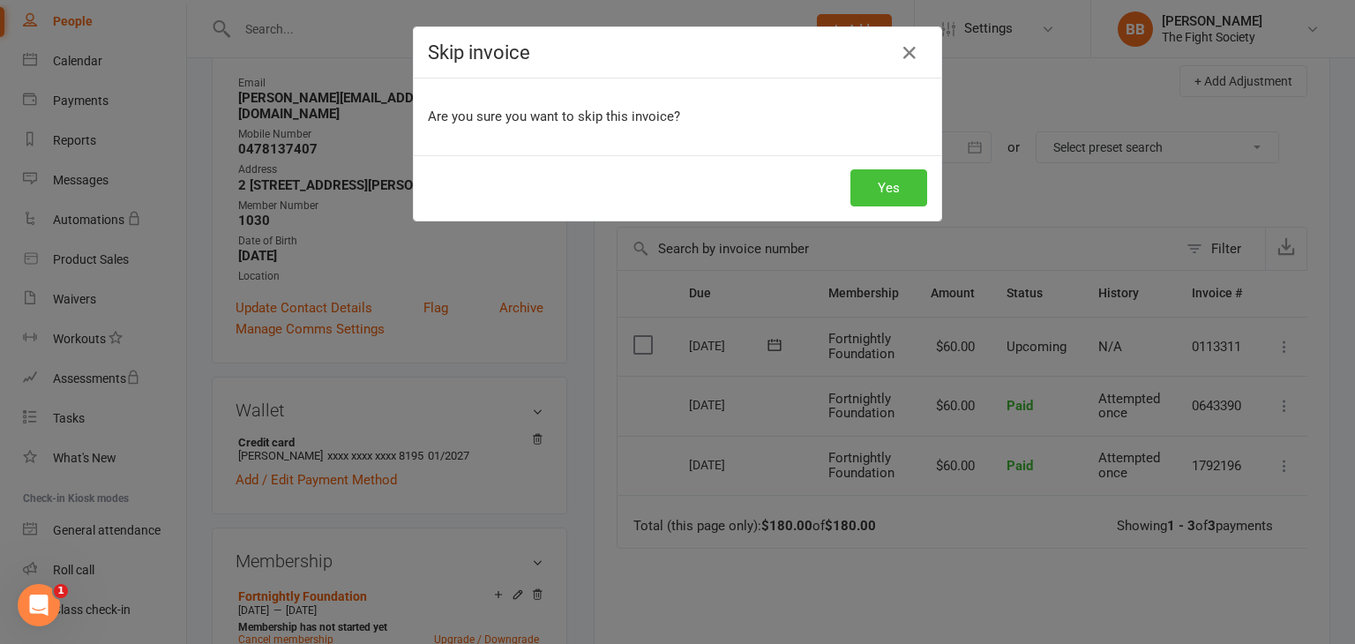
click at [896, 188] on button "Yes" at bounding box center [889, 187] width 77 height 37
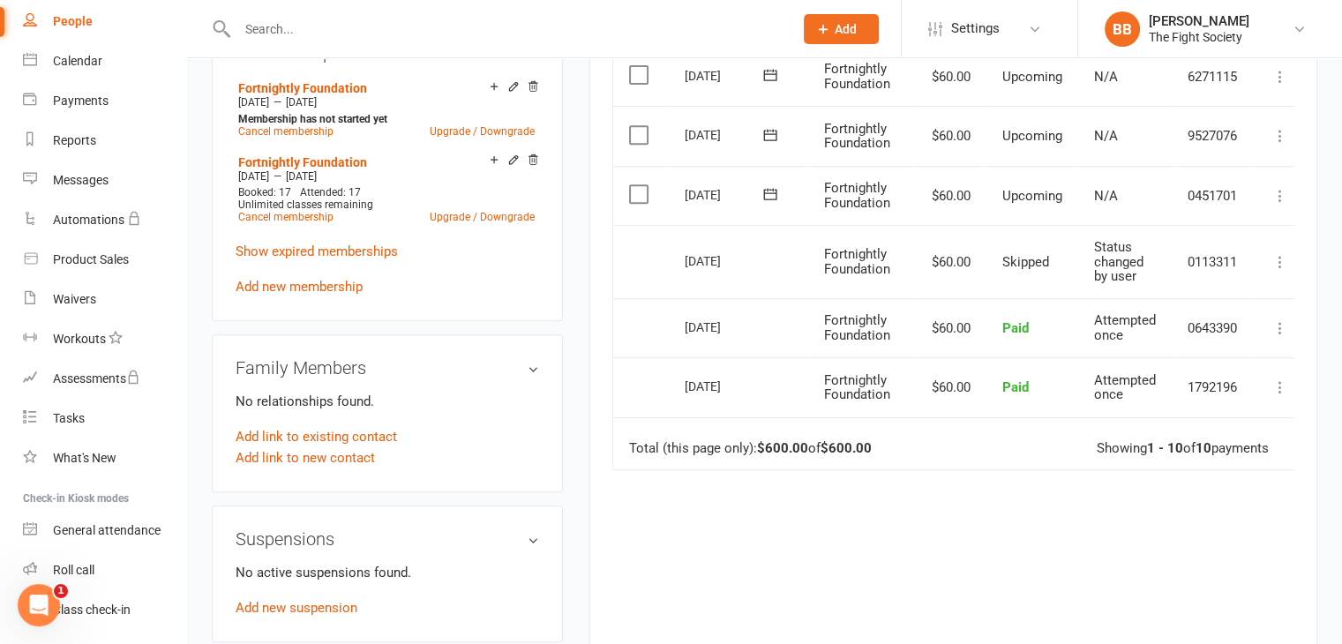
scroll to position [741, 0]
